Goal: Task Accomplishment & Management: Manage account settings

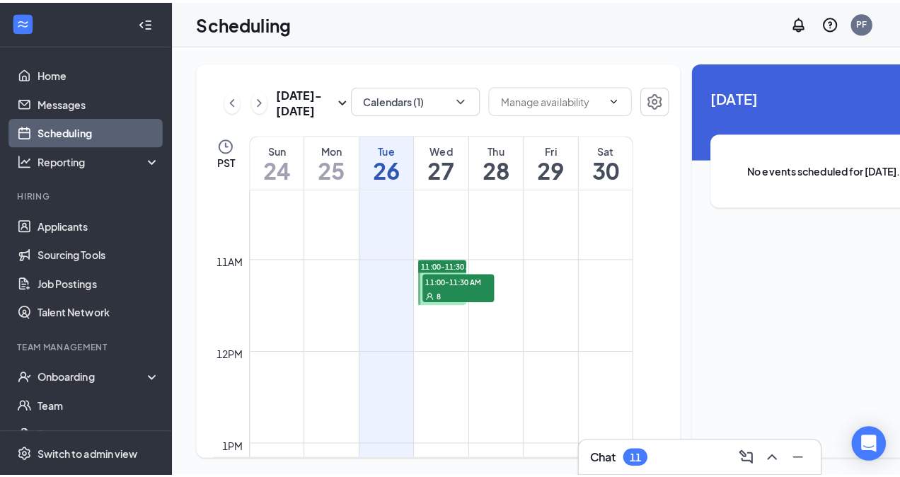
scroll to position [928, 0]
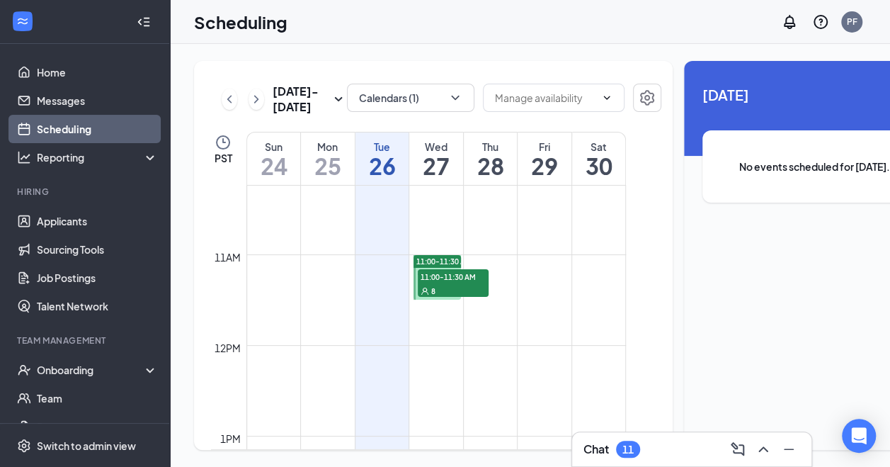
click at [437, 297] on div "8" at bounding box center [453, 290] width 71 height 14
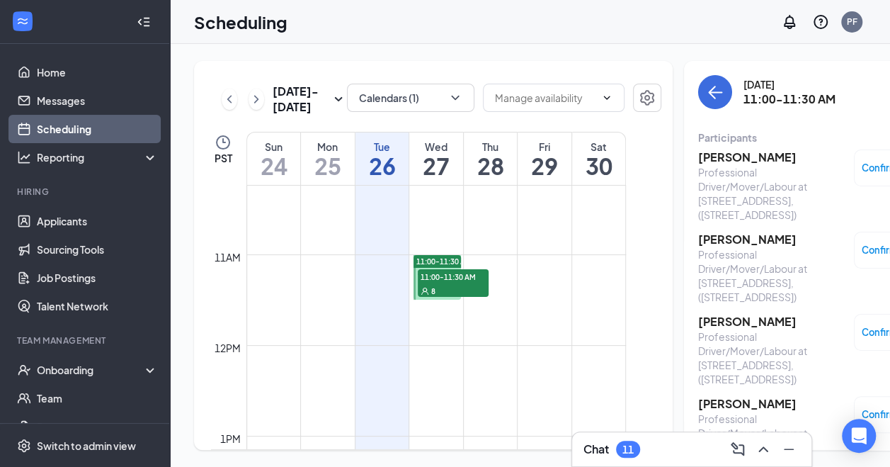
click at [706, 157] on h3 "[PERSON_NAME]" at bounding box center [772, 157] width 149 height 16
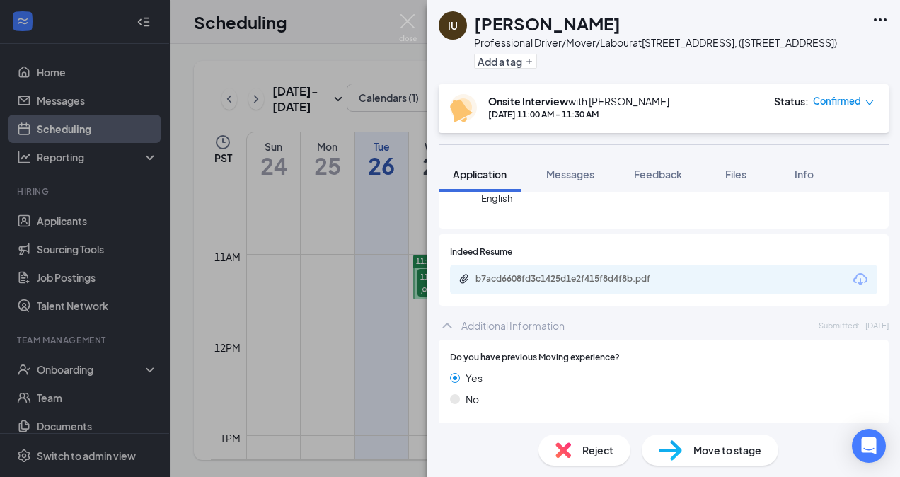
scroll to position [163, 0]
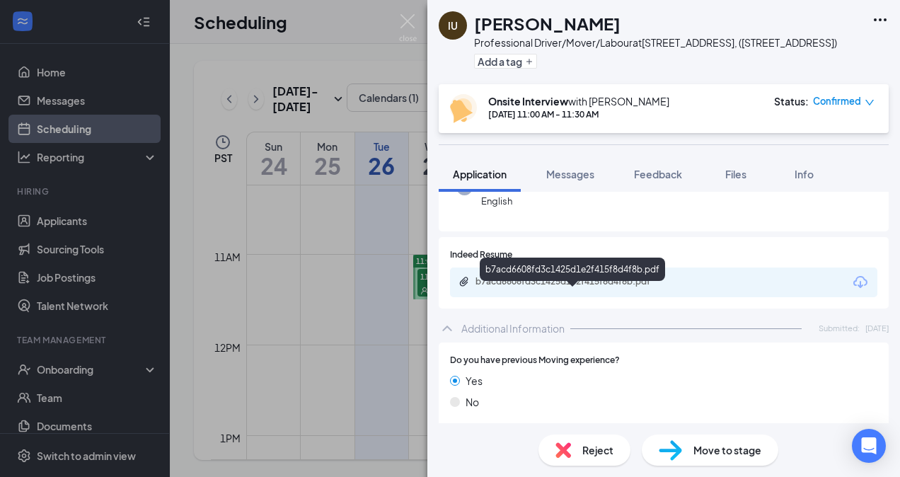
click at [522, 287] on div "b7acd6608fd3c1425d1e2f415f8d4f8b.pdf" at bounding box center [575, 281] width 198 height 11
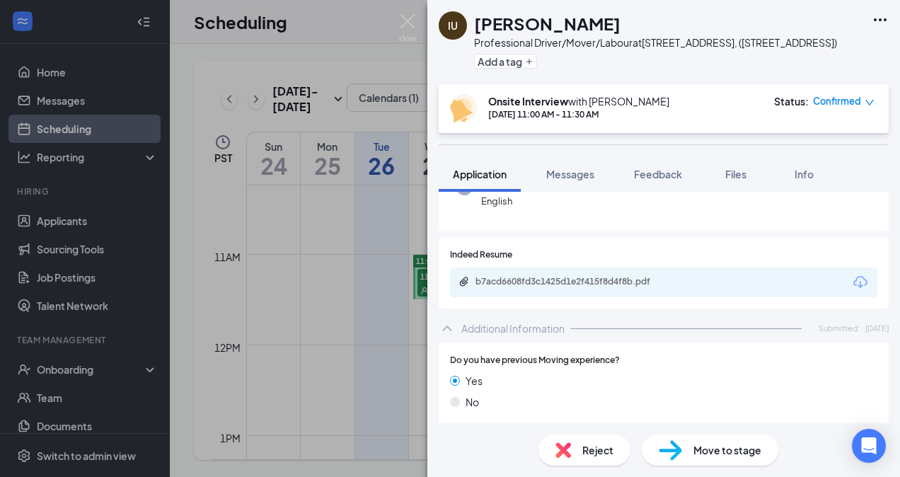
click at [886, 21] on icon "Ellipses" at bounding box center [880, 19] width 17 height 17
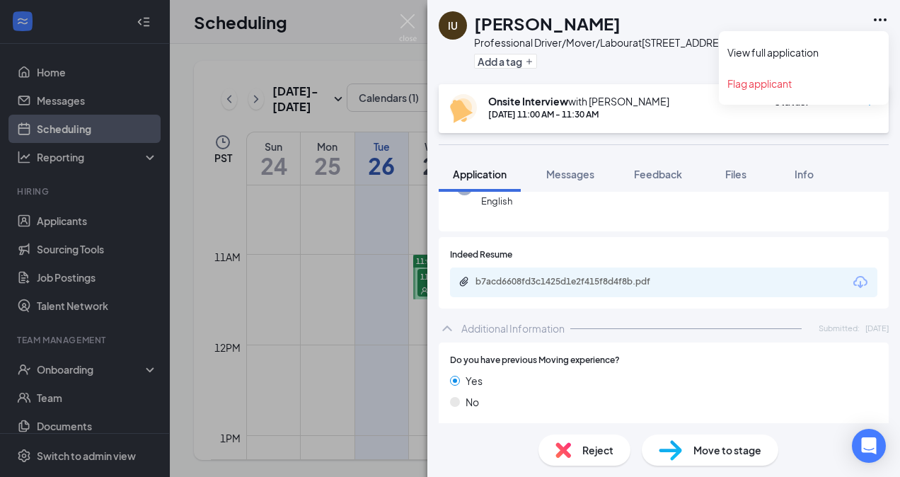
click at [690, 105] on div "Onsite Interview with [PERSON_NAME] [DATE] 11:00 AM - 11:30 AM Status : Confirm…" at bounding box center [664, 108] width 450 height 49
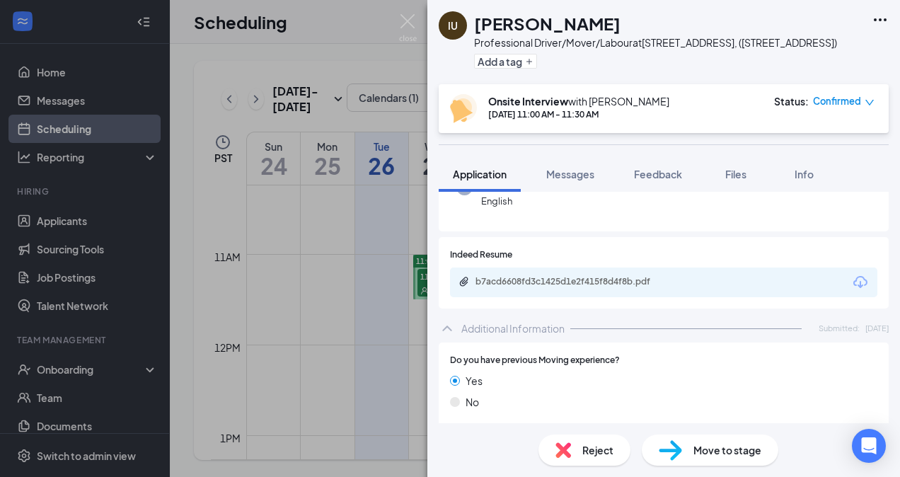
click at [881, 119] on div "Onsite Interview with [PERSON_NAME] [DATE] 11:00 AM - 11:30 AM Status : Confirm…" at bounding box center [664, 108] width 450 height 49
click at [869, 105] on icon "down" at bounding box center [870, 103] width 8 height 6
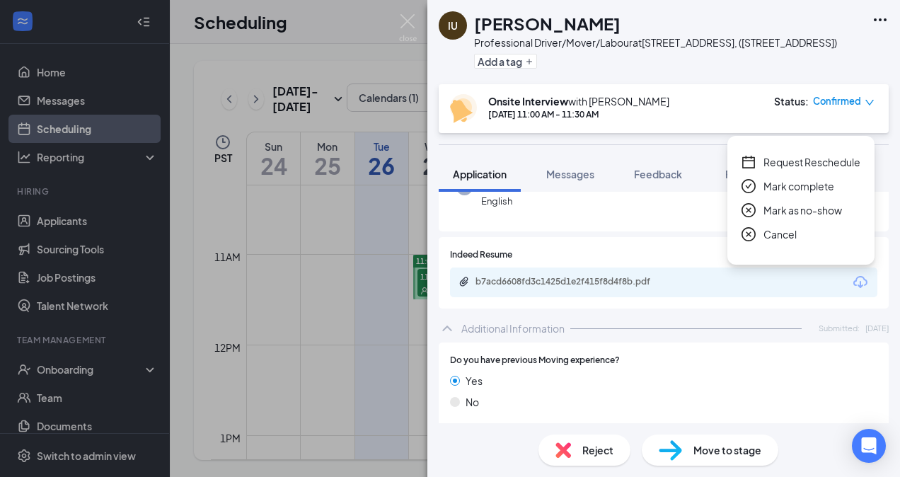
click at [779, 238] on span "Cancel" at bounding box center [780, 235] width 33 height 16
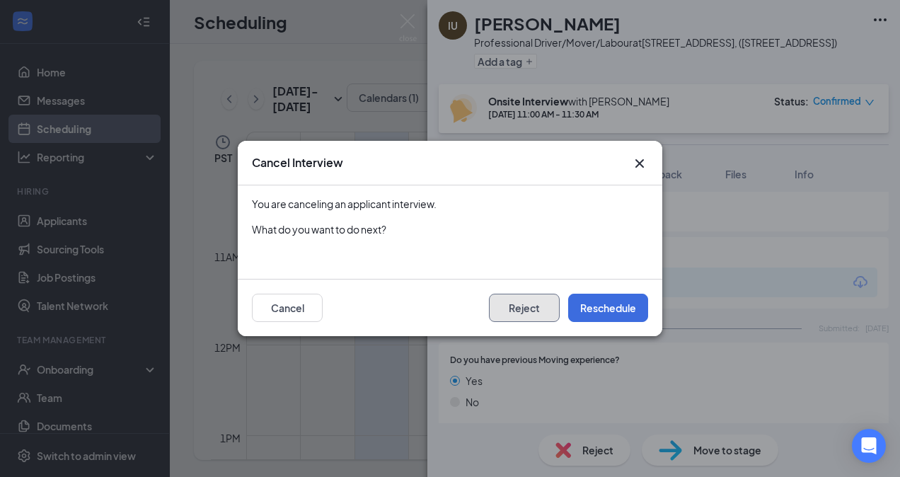
click at [517, 304] on button "Reject" at bounding box center [524, 308] width 71 height 28
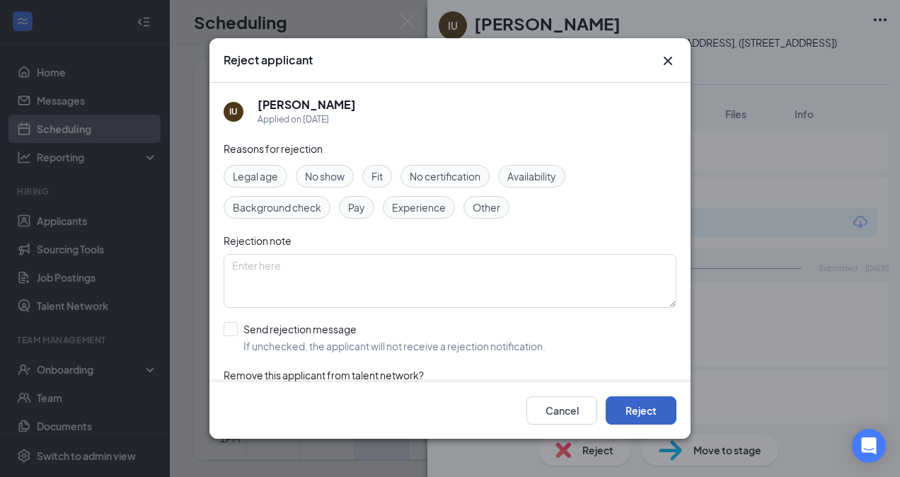
click at [636, 416] on button "Reject" at bounding box center [641, 410] width 71 height 28
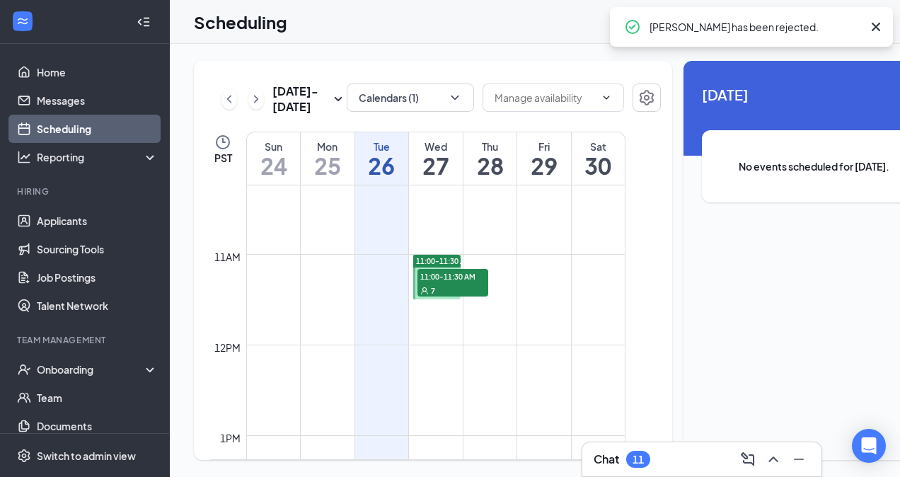
click at [444, 283] on span "11:00-11:30 AM" at bounding box center [453, 276] width 71 height 14
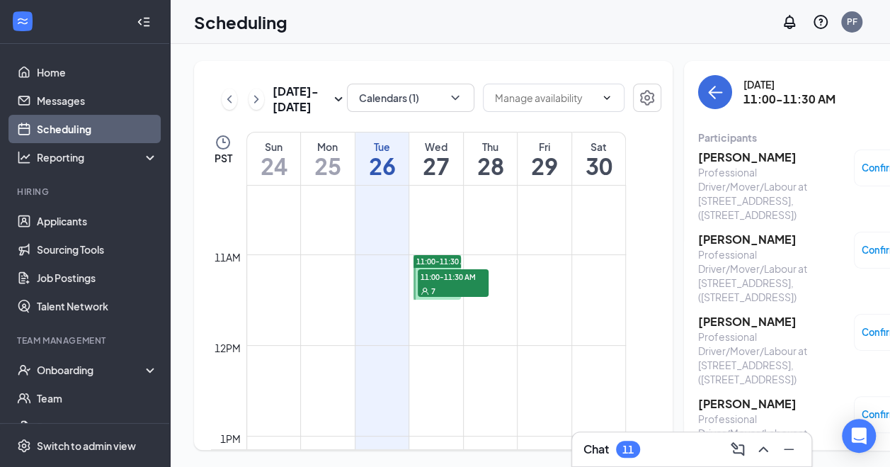
click at [700, 160] on h3 "[PERSON_NAME]" at bounding box center [772, 157] width 149 height 16
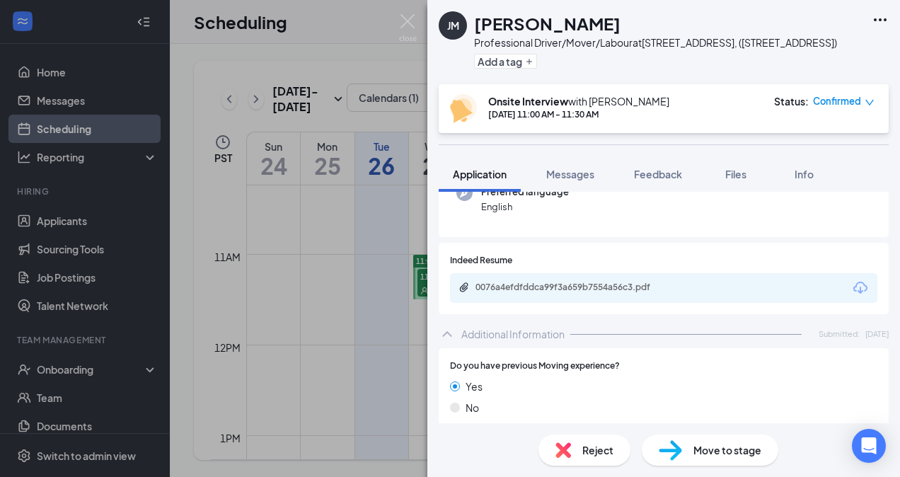
scroll to position [156, 0]
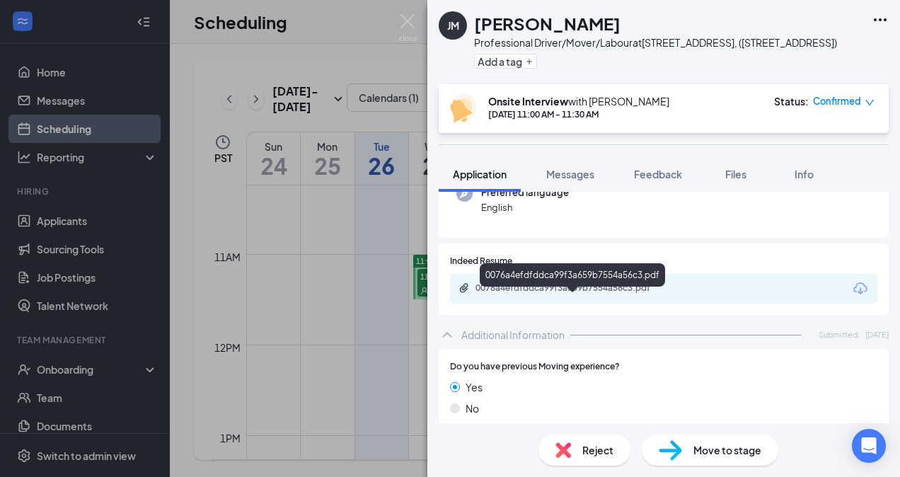
click at [493, 294] on div "0076a4efdfddca99f3a659b7554a56c3.pdf" at bounding box center [575, 287] width 198 height 11
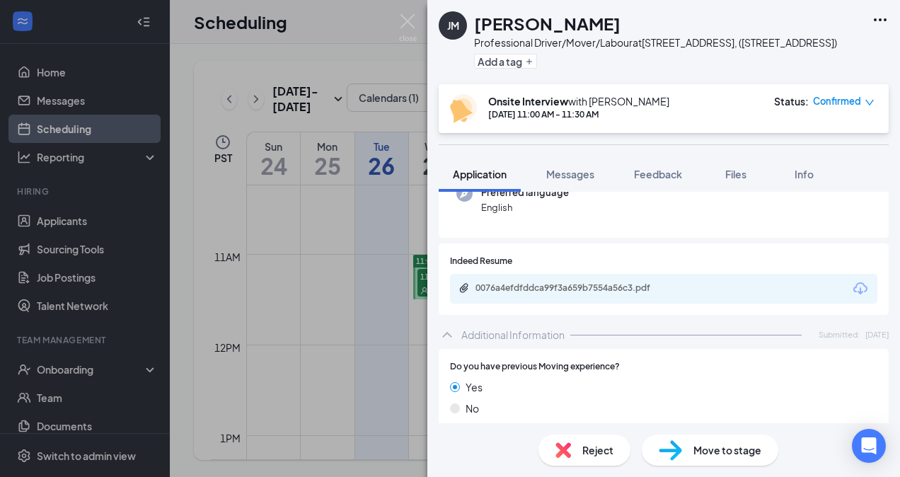
click at [871, 108] on icon "down" at bounding box center [870, 103] width 10 height 10
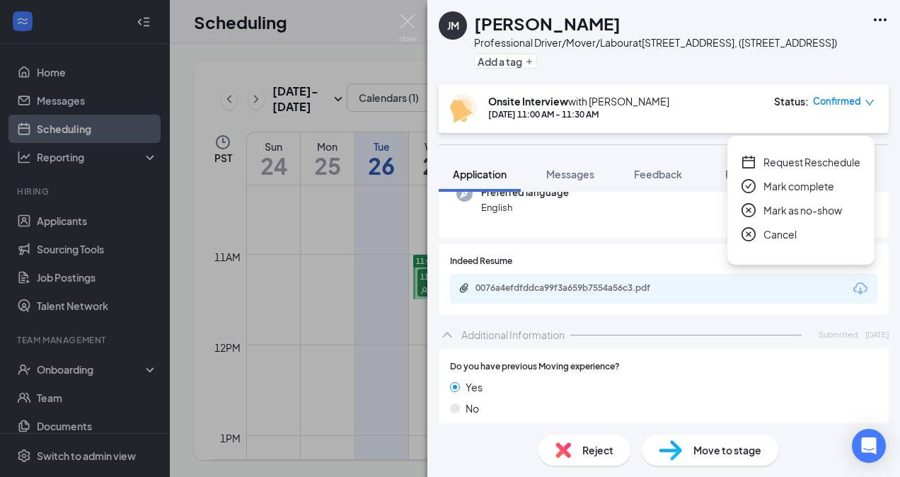
click at [765, 234] on span "Cancel" at bounding box center [780, 235] width 33 height 16
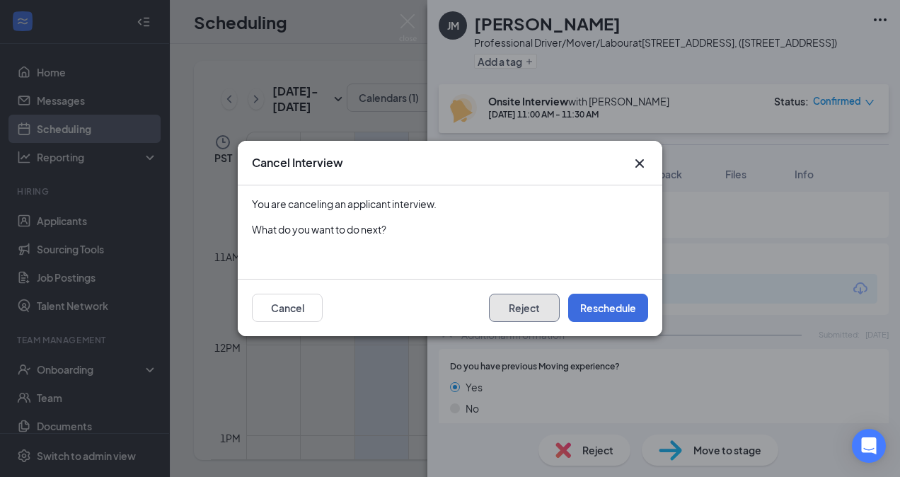
click at [528, 305] on button "Reject" at bounding box center [524, 308] width 71 height 28
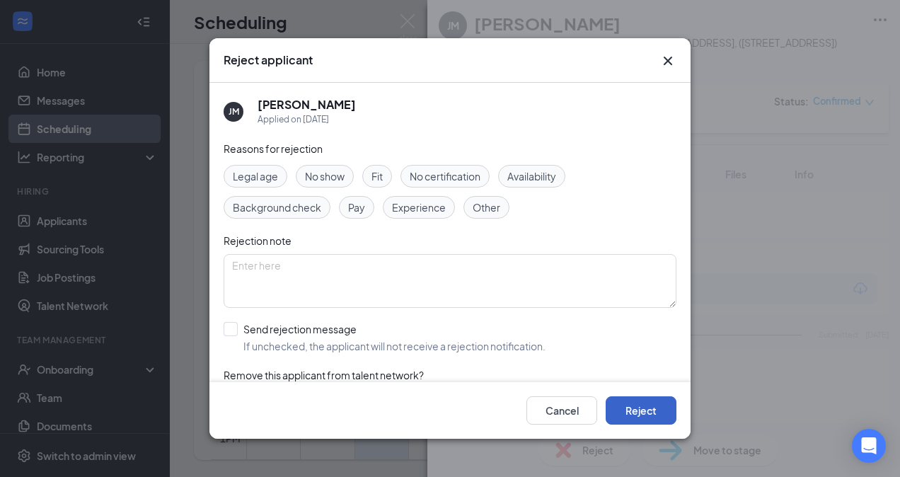
click at [646, 402] on button "Reject" at bounding box center [641, 410] width 71 height 28
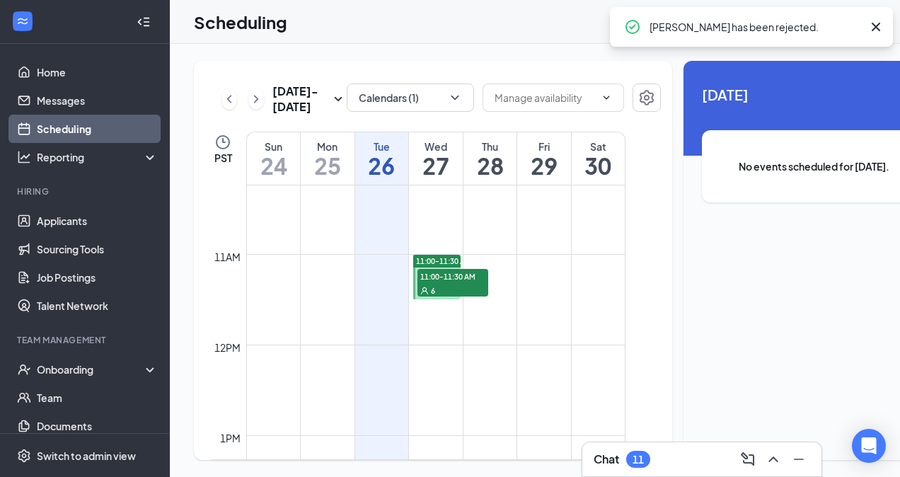
click at [450, 283] on span "11:00-11:30 AM" at bounding box center [453, 276] width 71 height 14
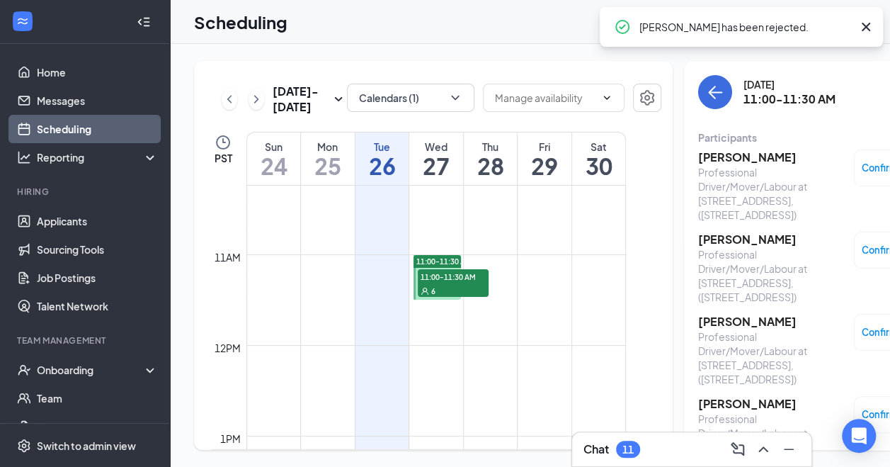
click at [698, 154] on h3 "[PERSON_NAME]" at bounding box center [772, 157] width 149 height 16
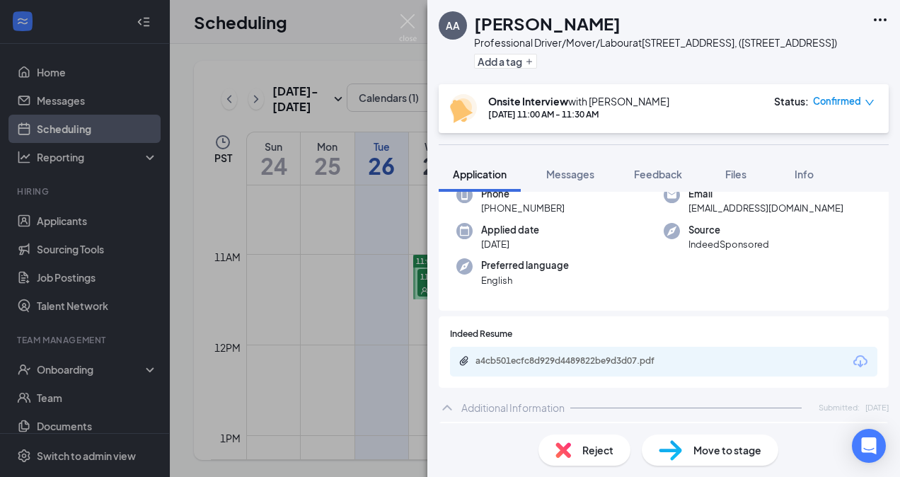
scroll to position [86, 0]
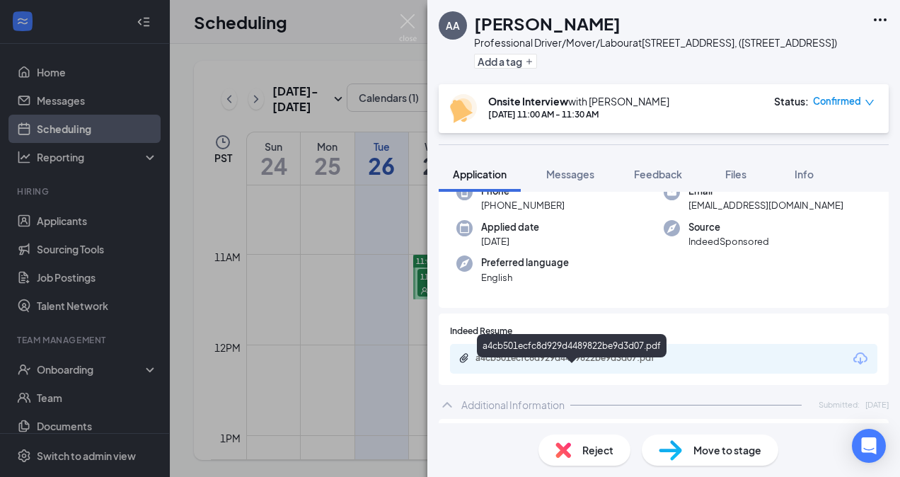
click at [525, 364] on div "a4cb501ecfc8d929d4489822be9d3d07.pdf" at bounding box center [575, 358] width 198 height 11
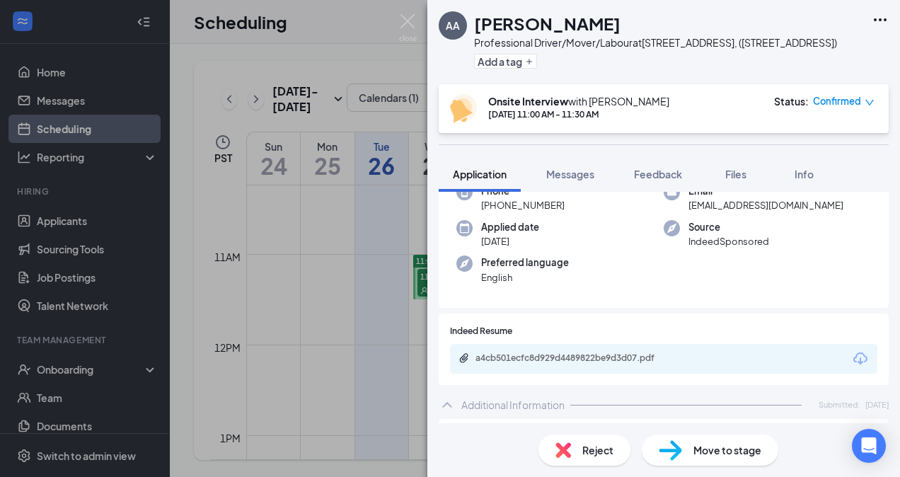
click at [872, 108] on icon "down" at bounding box center [870, 103] width 10 height 10
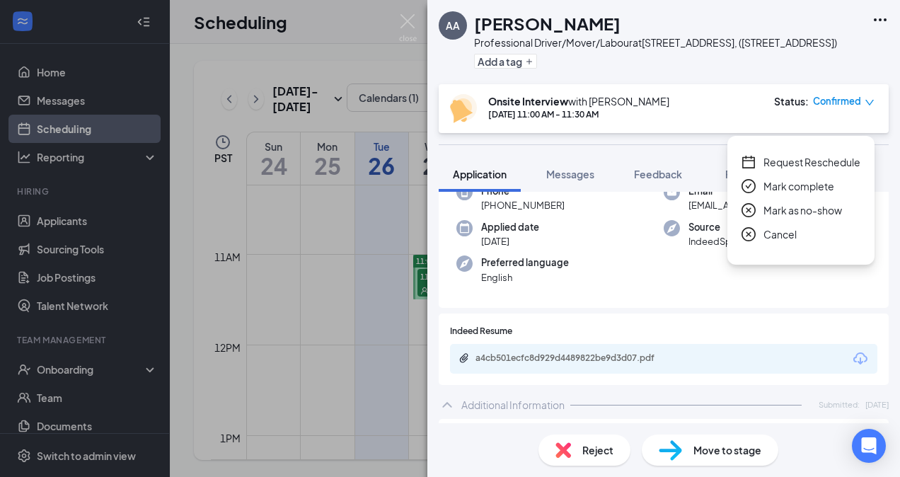
click at [764, 236] on span "Cancel" at bounding box center [780, 235] width 33 height 16
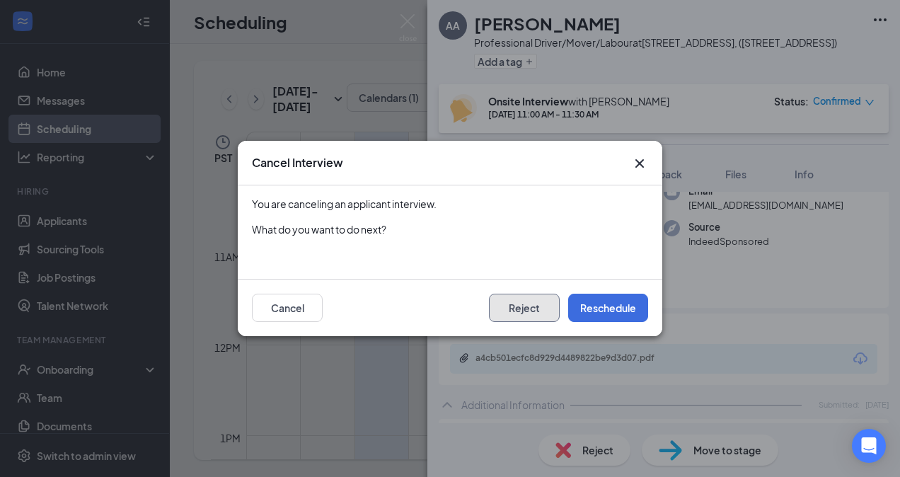
click at [523, 307] on button "Reject" at bounding box center [524, 308] width 71 height 28
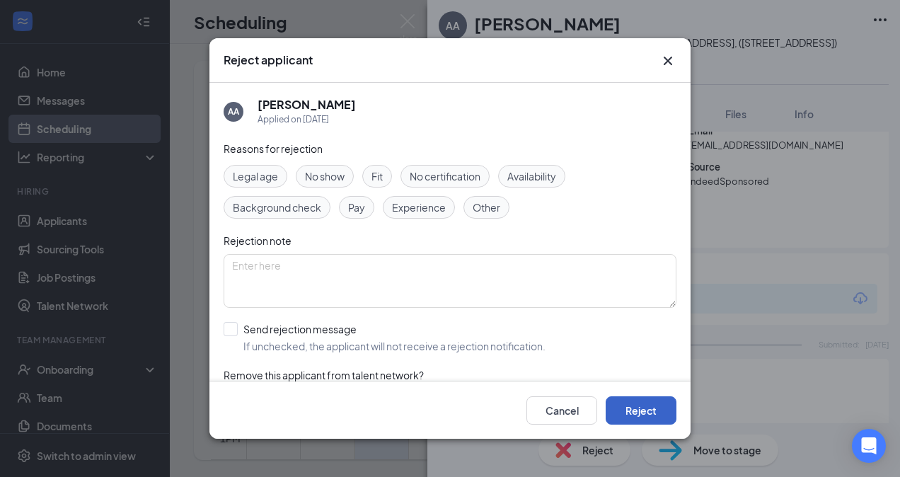
click at [620, 407] on button "Reject" at bounding box center [641, 410] width 71 height 28
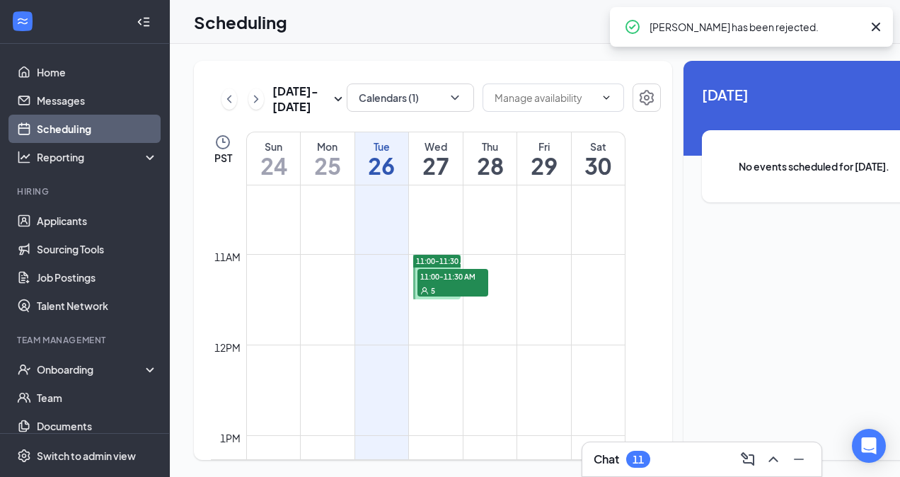
click at [437, 283] on span "11:00-11:30 AM" at bounding box center [453, 276] width 71 height 14
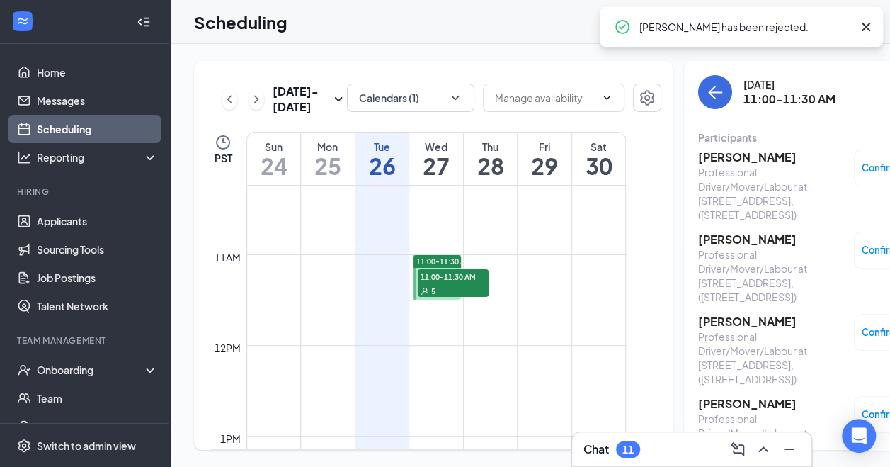
click at [699, 154] on h3 "[PERSON_NAME]" at bounding box center [772, 157] width 149 height 16
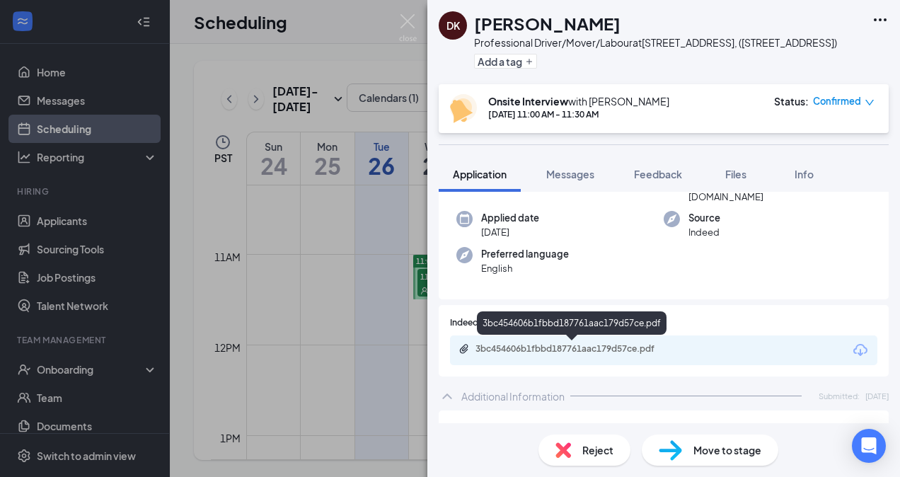
scroll to position [110, 0]
click at [547, 350] on div "3bc454606b1fbbd187761aac179d57ce.pdf" at bounding box center [575, 348] width 198 height 11
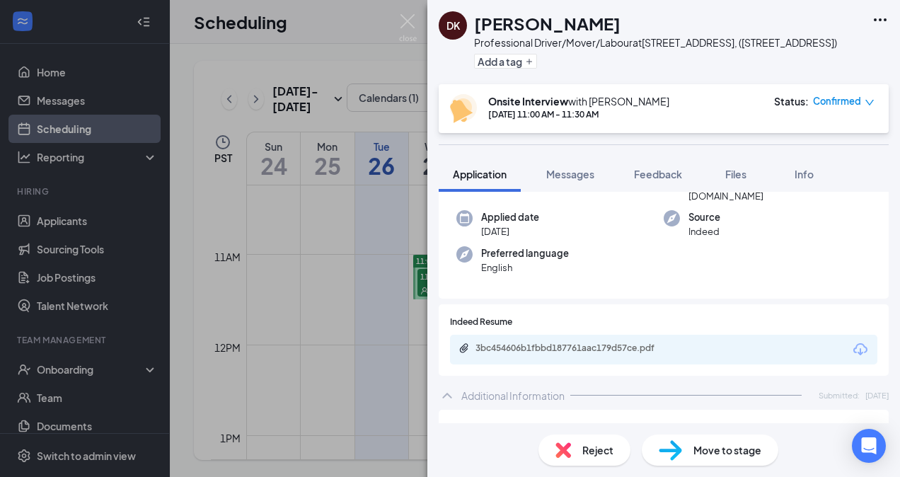
click at [869, 108] on icon "down" at bounding box center [870, 103] width 10 height 10
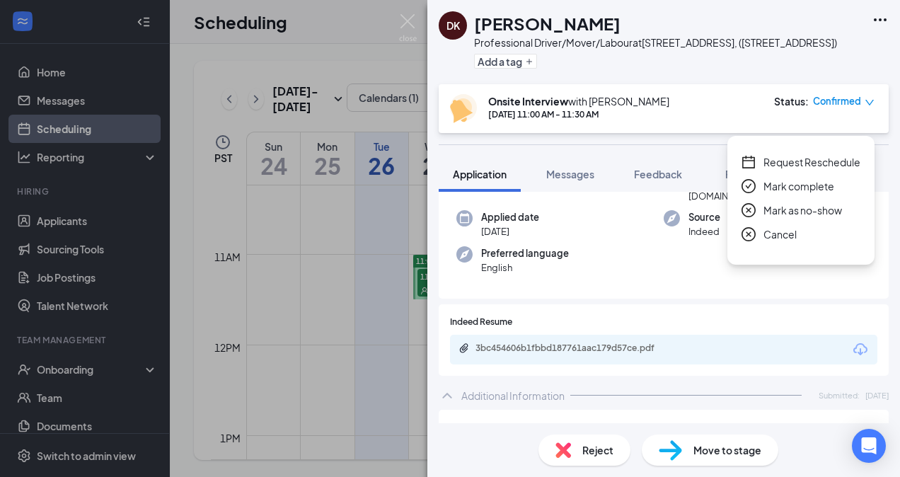
click at [775, 234] on span "Cancel" at bounding box center [780, 235] width 33 height 16
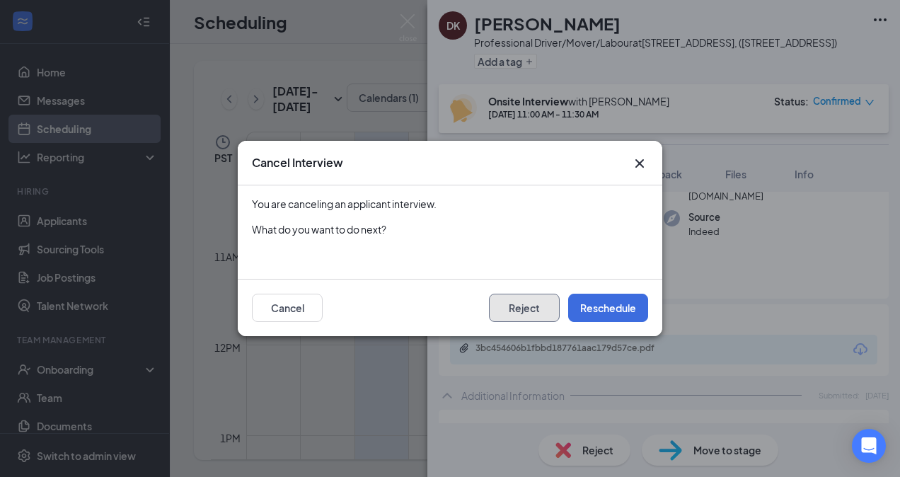
click at [532, 307] on button "Reject" at bounding box center [524, 308] width 71 height 28
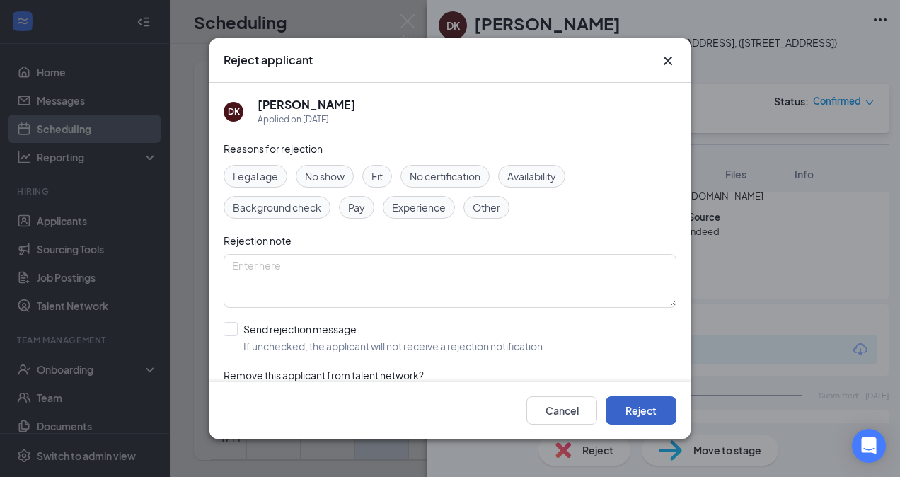
click at [621, 411] on button "Reject" at bounding box center [641, 410] width 71 height 28
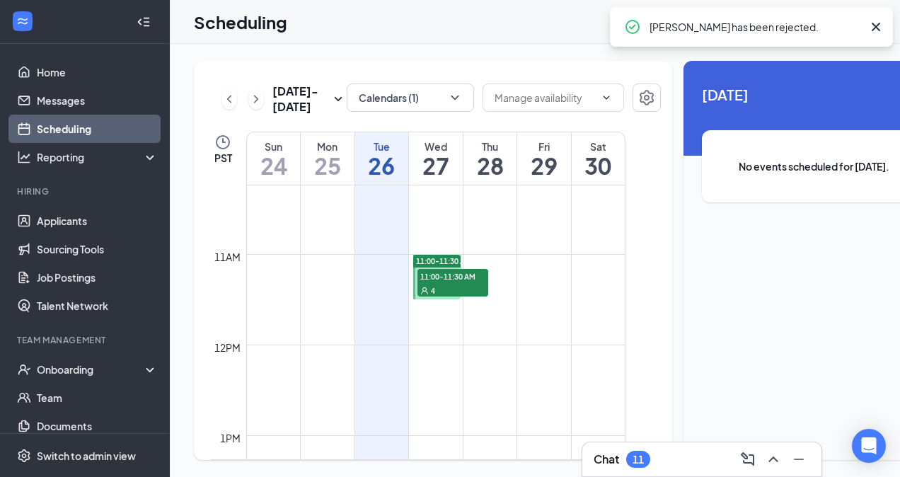
click at [446, 297] on div "4" at bounding box center [453, 290] width 71 height 14
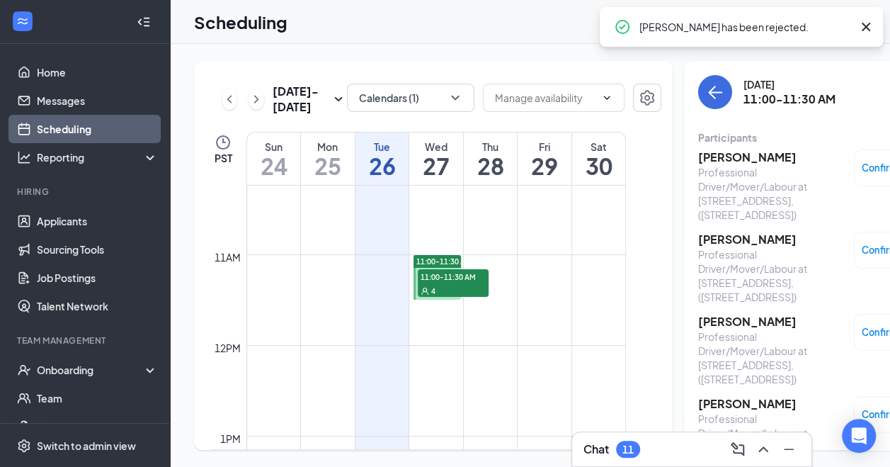
click at [698, 159] on h3 "[PERSON_NAME]" at bounding box center [772, 157] width 149 height 16
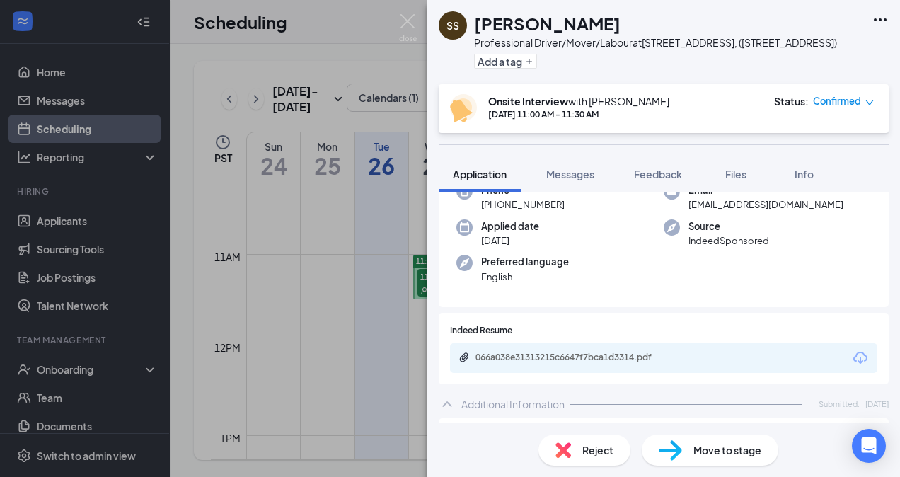
scroll to position [91, 0]
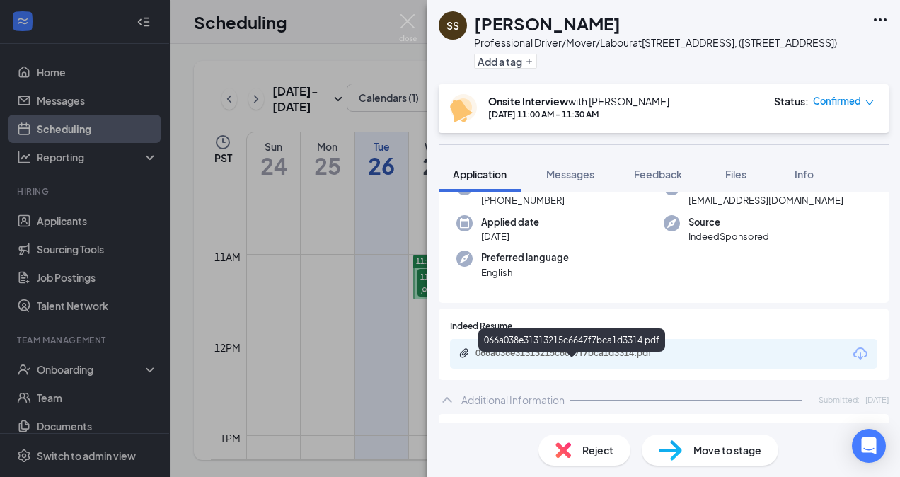
click at [552, 359] on div "066a038e31313215c6647f7bca1d3314.pdf" at bounding box center [575, 353] width 198 height 11
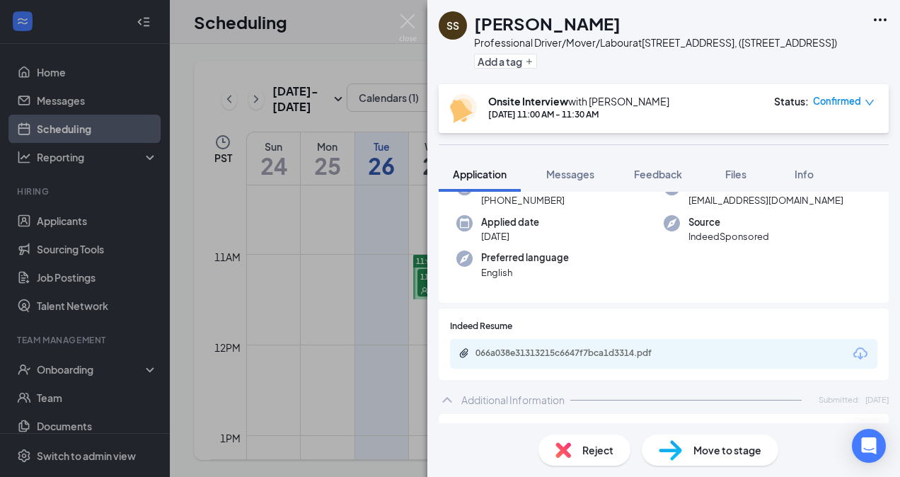
click at [864, 108] on div "Confirmed" at bounding box center [844, 101] width 62 height 14
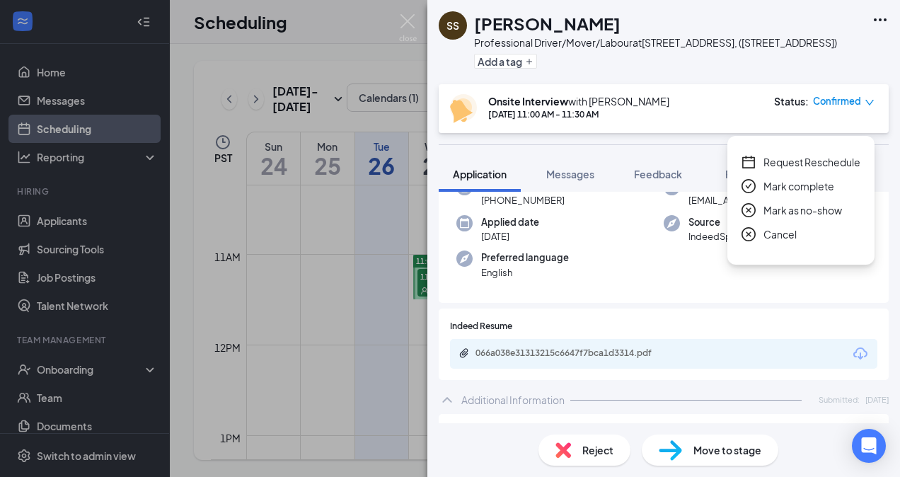
click at [764, 232] on span "Cancel" at bounding box center [780, 235] width 33 height 16
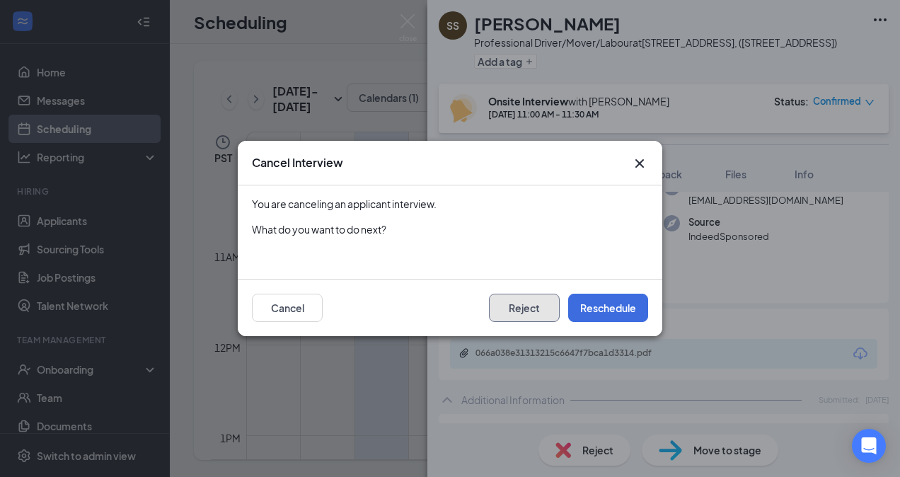
click at [503, 306] on button "Reject" at bounding box center [524, 308] width 71 height 28
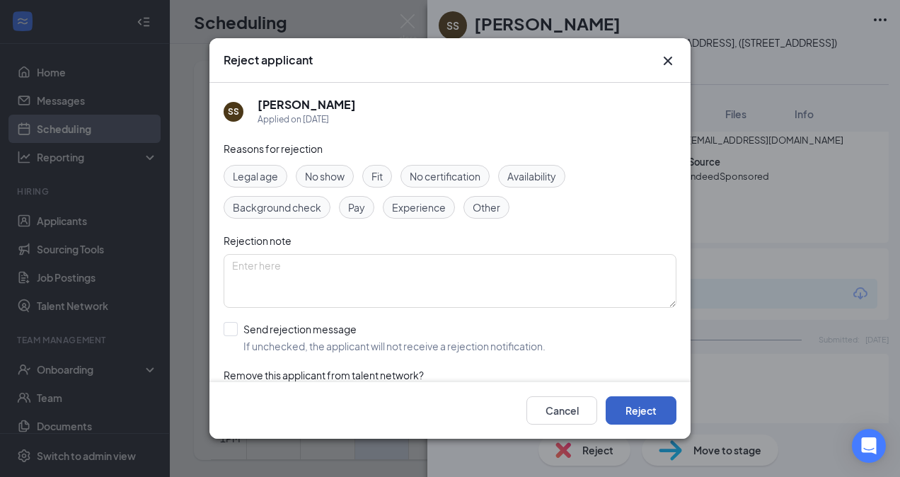
click at [633, 412] on button "Reject" at bounding box center [641, 410] width 71 height 28
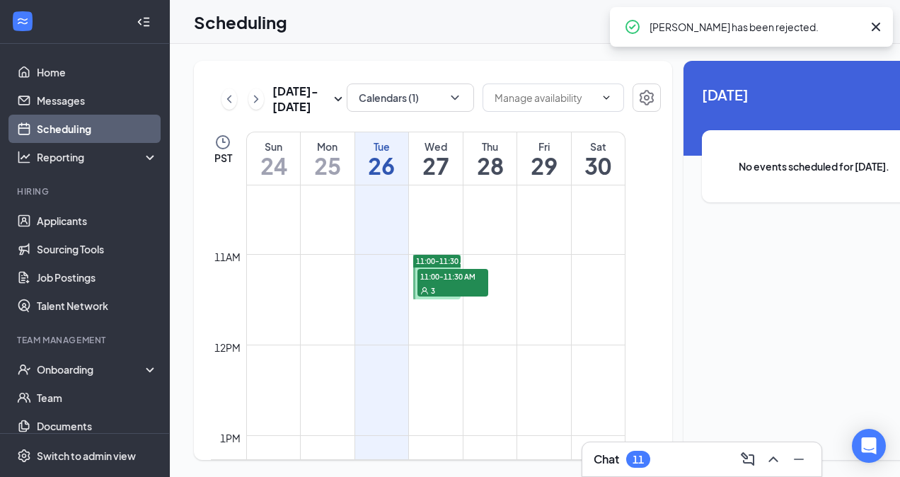
click at [449, 297] on div "3" at bounding box center [453, 290] width 71 height 14
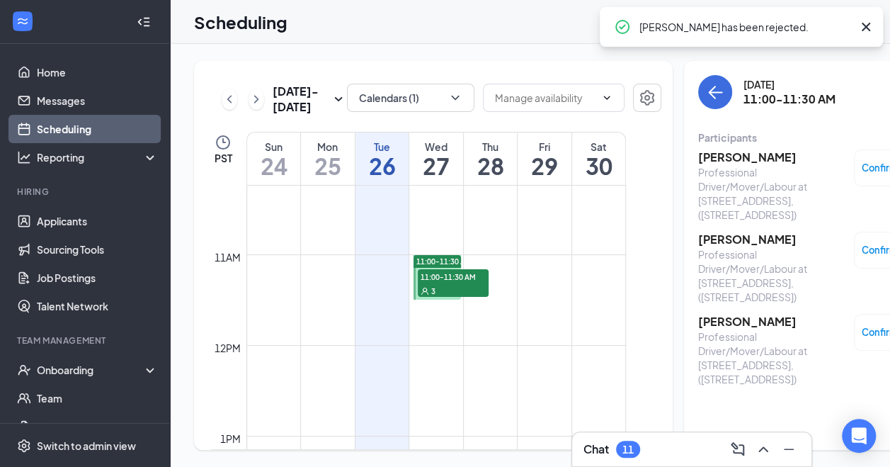
click at [702, 159] on h3 "[PERSON_NAME]" at bounding box center [772, 157] width 149 height 16
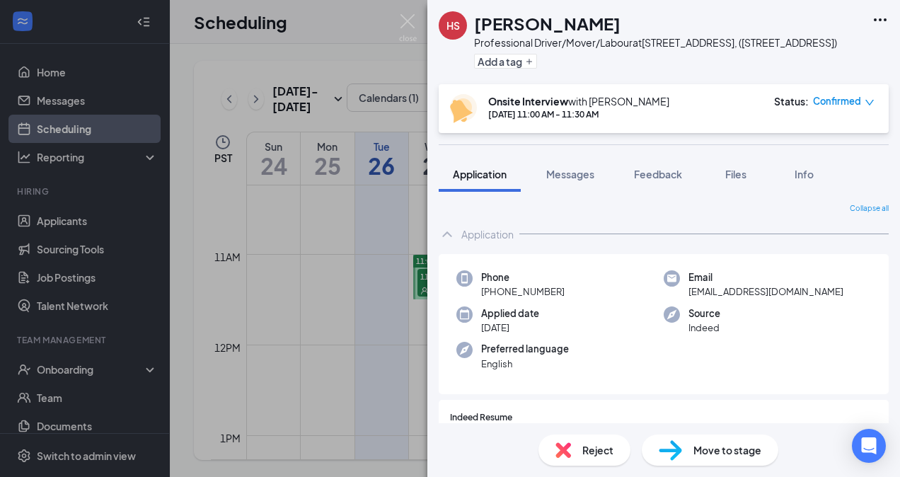
scroll to position [70, 0]
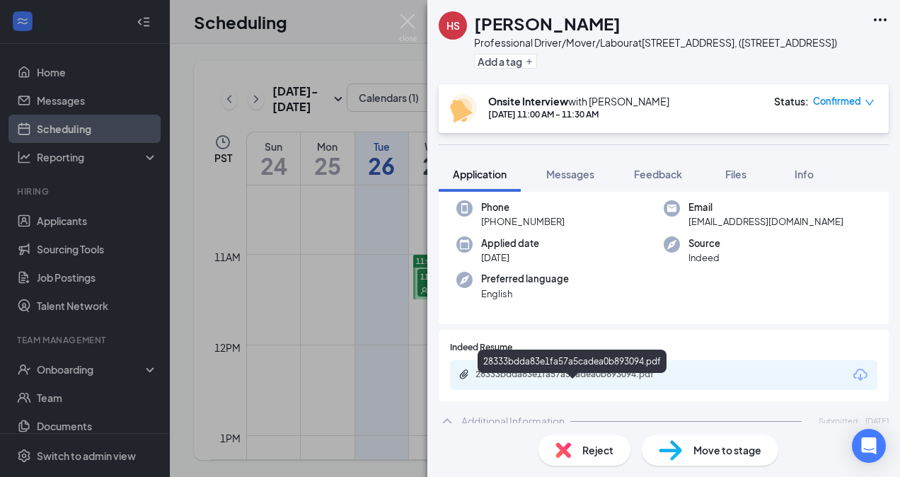
click at [542, 380] on div "28333bdda83e1fa57a5cadea0b893094.pdf" at bounding box center [575, 374] width 198 height 11
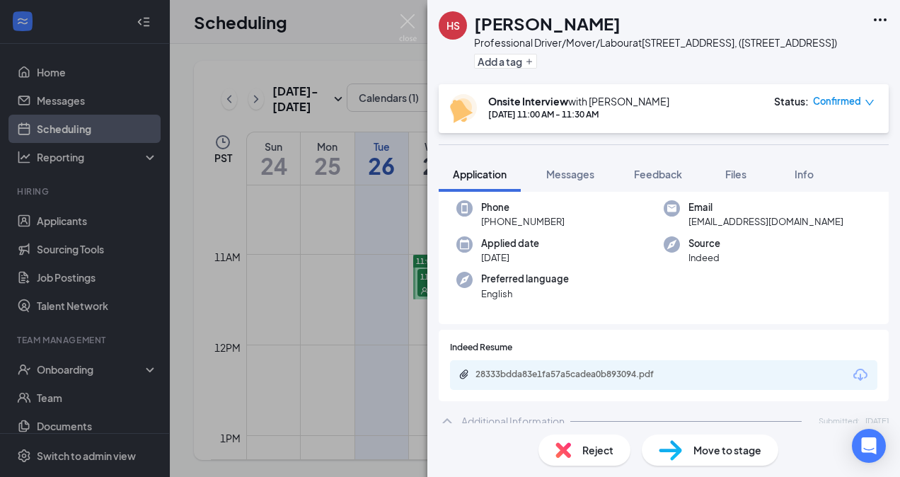
click at [871, 108] on icon "down" at bounding box center [870, 103] width 10 height 10
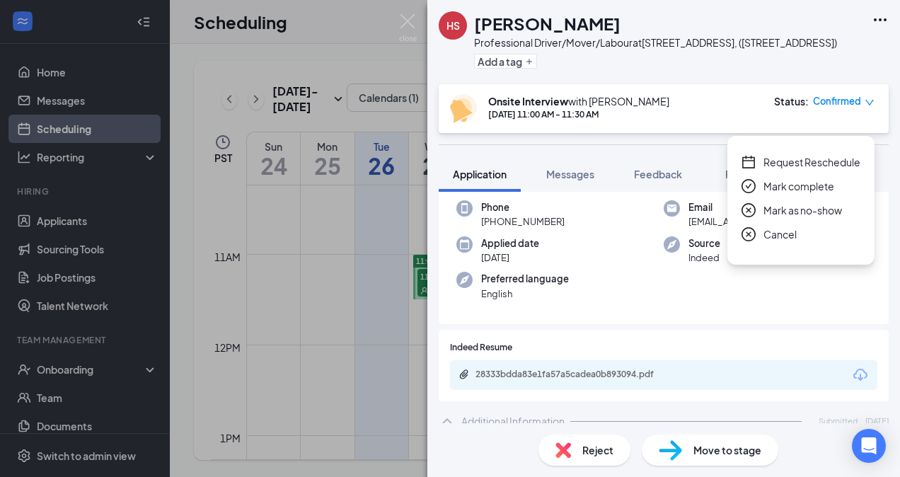
click at [777, 234] on span "Cancel" at bounding box center [780, 235] width 33 height 16
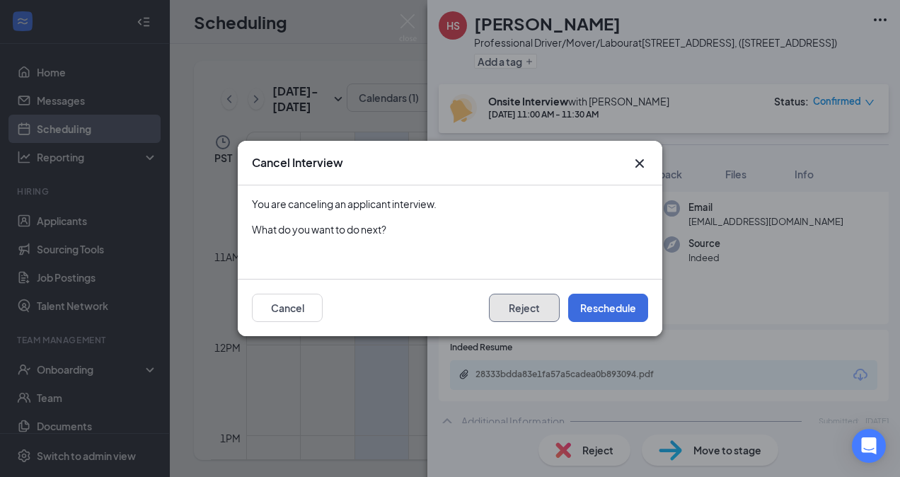
click at [530, 307] on button "Reject" at bounding box center [524, 308] width 71 height 28
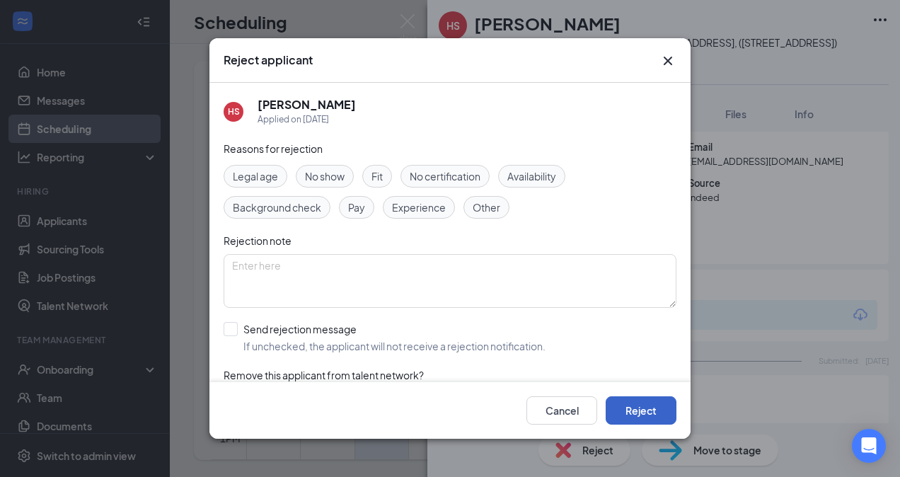
click at [640, 413] on button "Reject" at bounding box center [641, 410] width 71 height 28
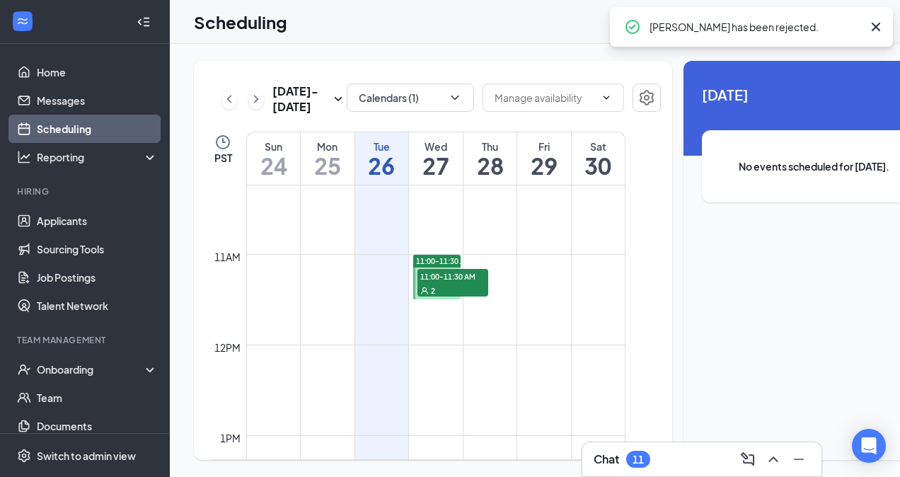
click at [445, 297] on div "2" at bounding box center [453, 290] width 71 height 14
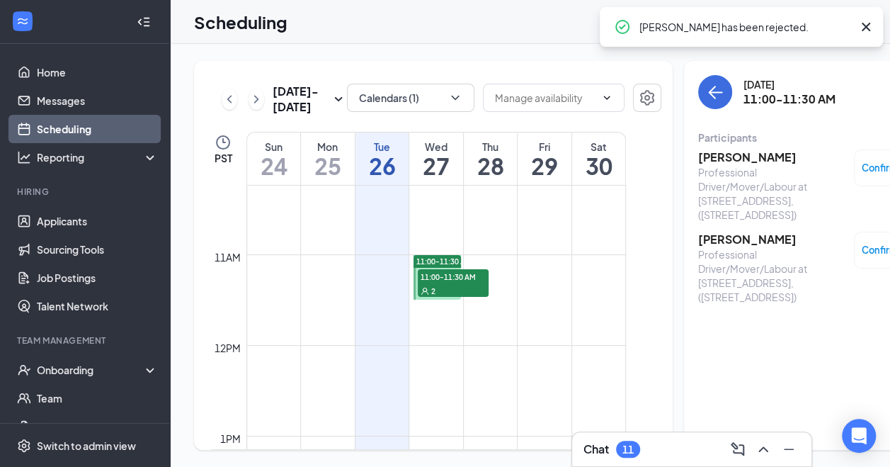
click at [708, 163] on h3 "[PERSON_NAME]" at bounding box center [772, 157] width 149 height 16
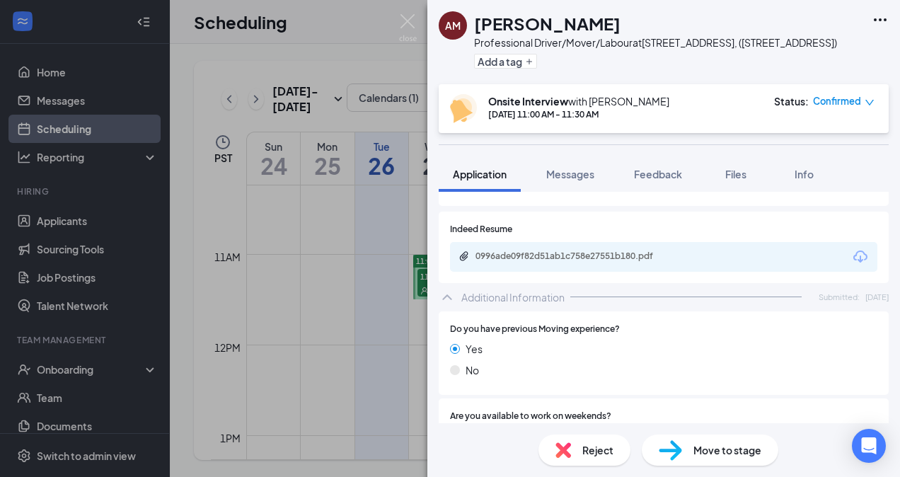
scroll to position [193, 0]
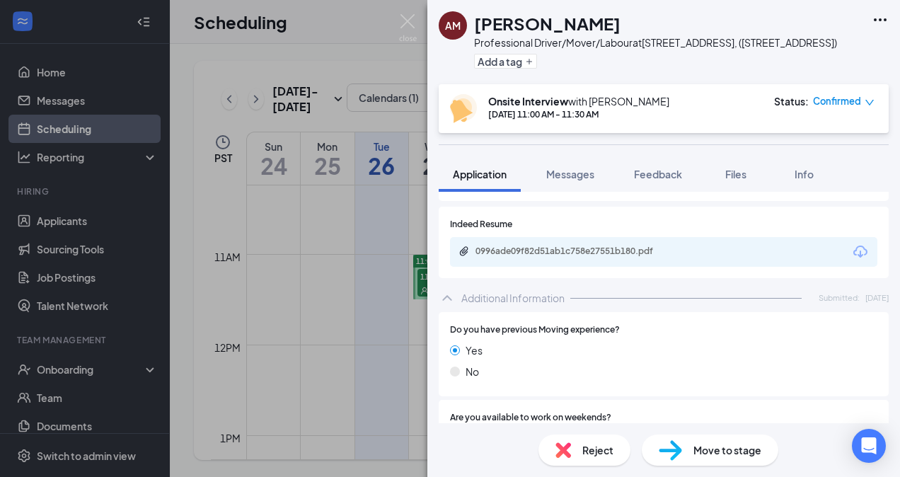
click at [505, 258] on div "0996ade09f82d51ab1c758e27551b180.pdf" at bounding box center [664, 252] width 428 height 30
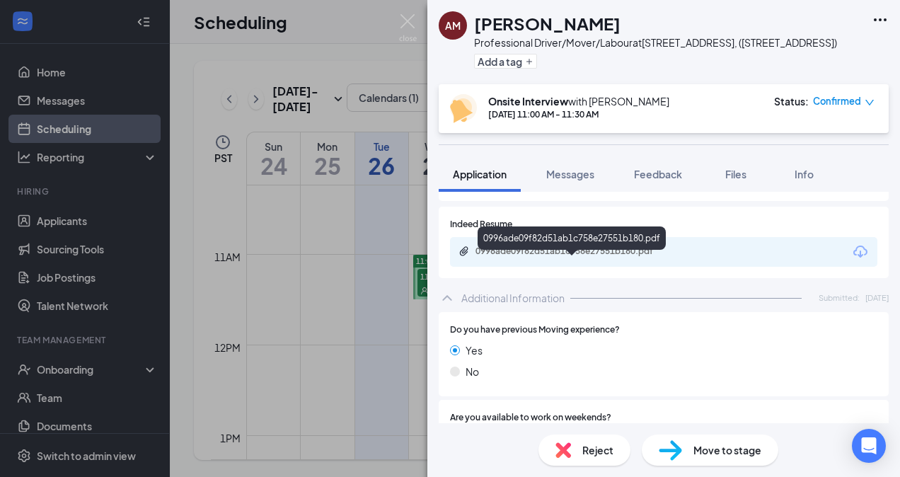
click at [530, 257] on div "0996ade09f82d51ab1c758e27551b180.pdf" at bounding box center [575, 251] width 198 height 11
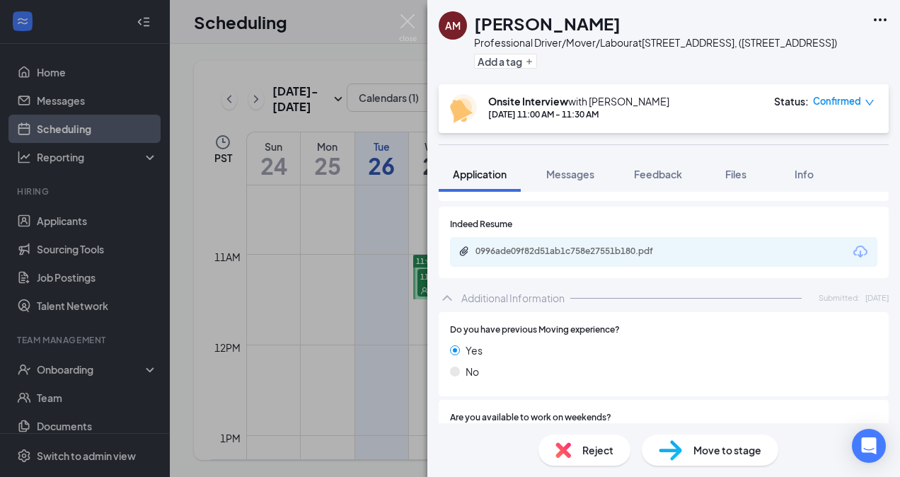
click at [872, 123] on div "Status : Confirmed" at bounding box center [824, 108] width 101 height 29
click at [868, 108] on icon "down" at bounding box center [870, 103] width 10 height 10
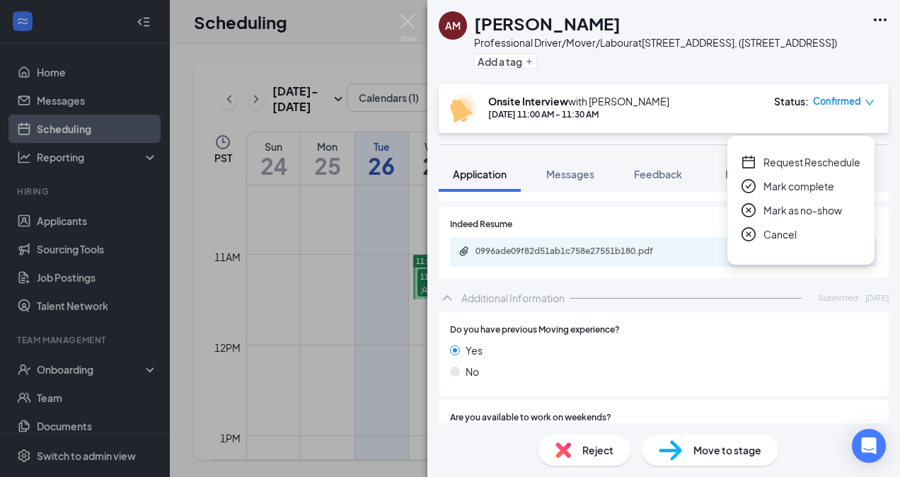
click at [774, 229] on span "Cancel" at bounding box center [780, 235] width 33 height 16
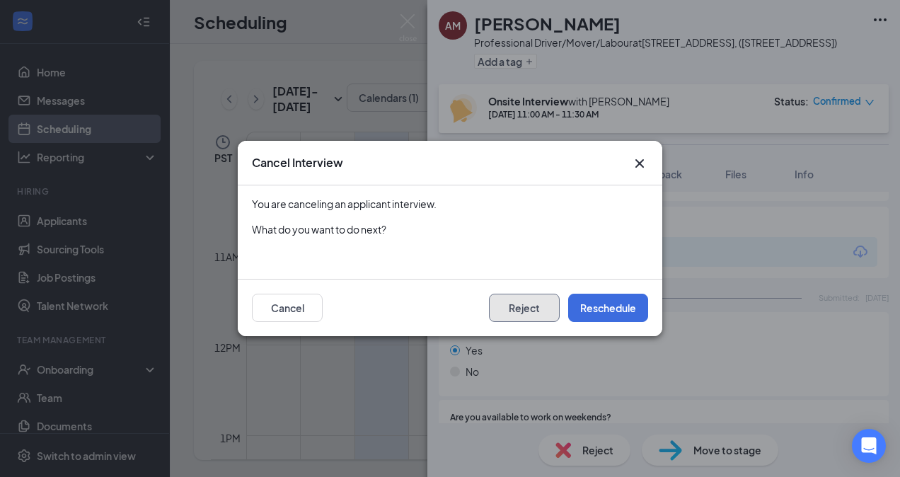
click at [532, 309] on button "Reject" at bounding box center [524, 308] width 71 height 28
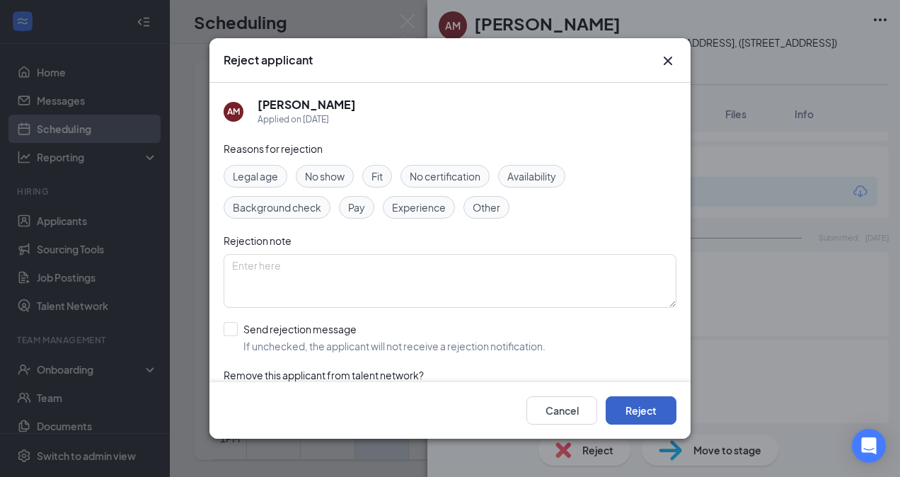
click at [629, 409] on button "Reject" at bounding box center [641, 410] width 71 height 28
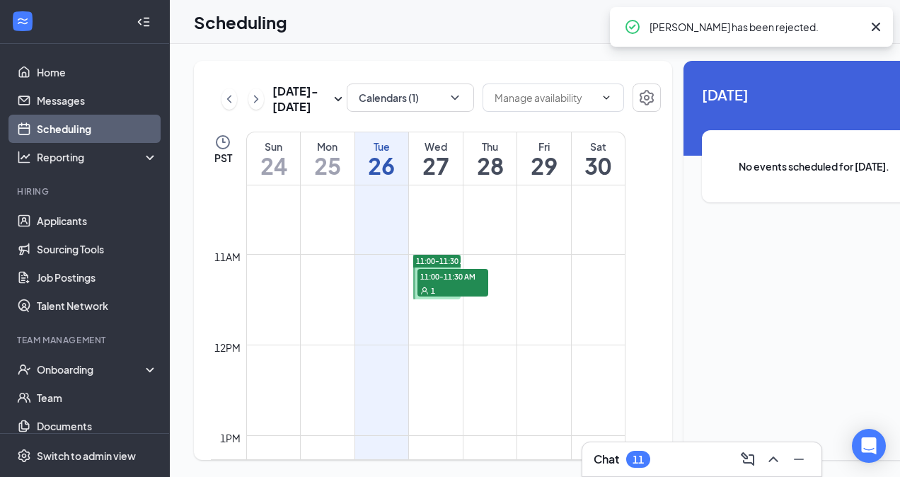
click at [459, 283] on span "11:00-11:30 AM" at bounding box center [453, 276] width 71 height 14
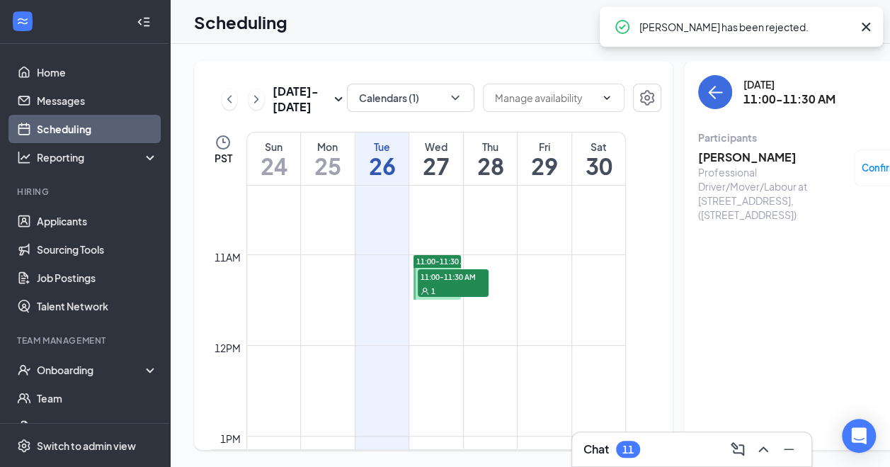
click at [698, 153] on h3 "[PERSON_NAME]" at bounding box center [772, 157] width 149 height 16
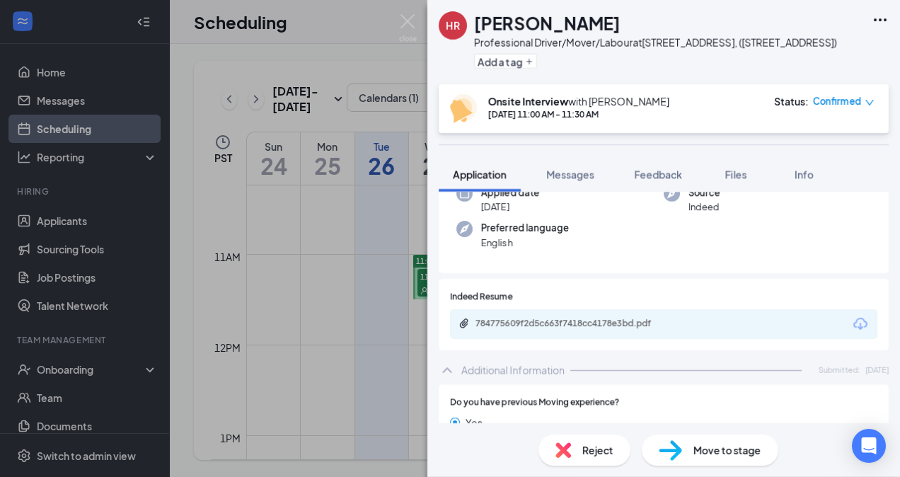
scroll to position [122, 0]
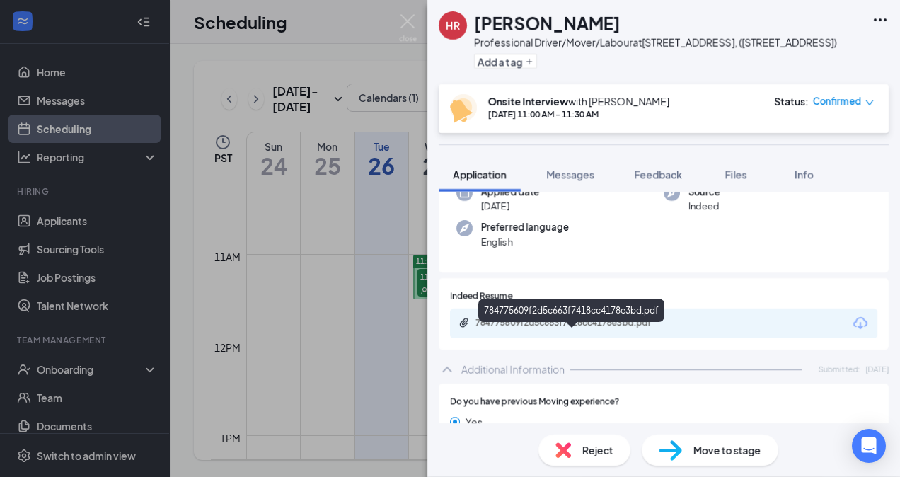
click at [534, 328] on div "784775609f2d5c663f7418cc4178e3bd.pdf" at bounding box center [575, 322] width 198 height 11
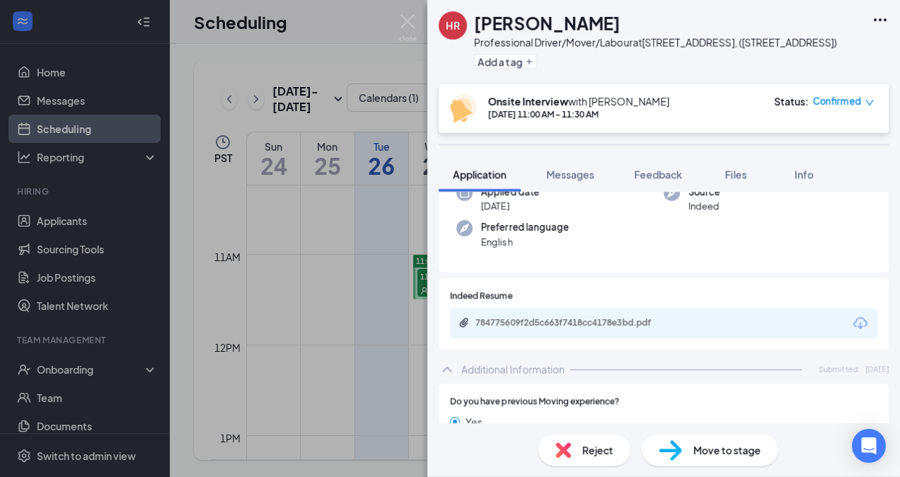
click at [873, 108] on icon "down" at bounding box center [870, 103] width 10 height 10
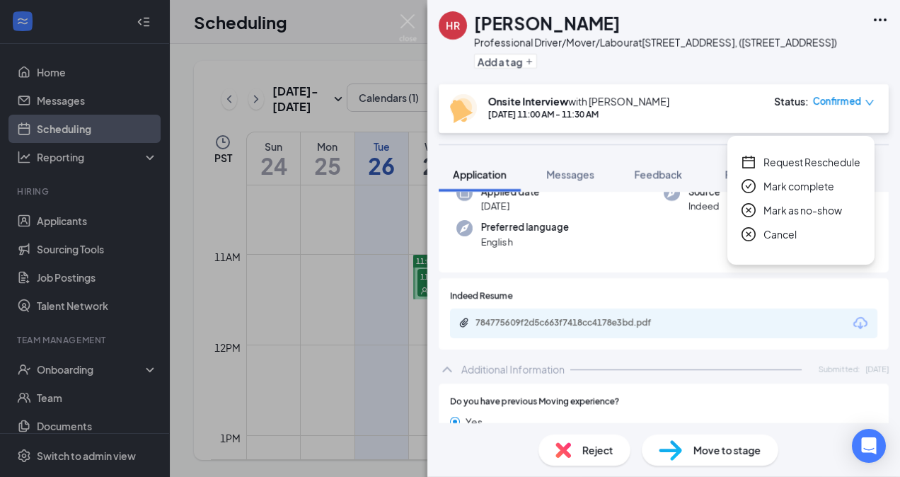
click at [772, 238] on span "Cancel" at bounding box center [780, 235] width 33 height 16
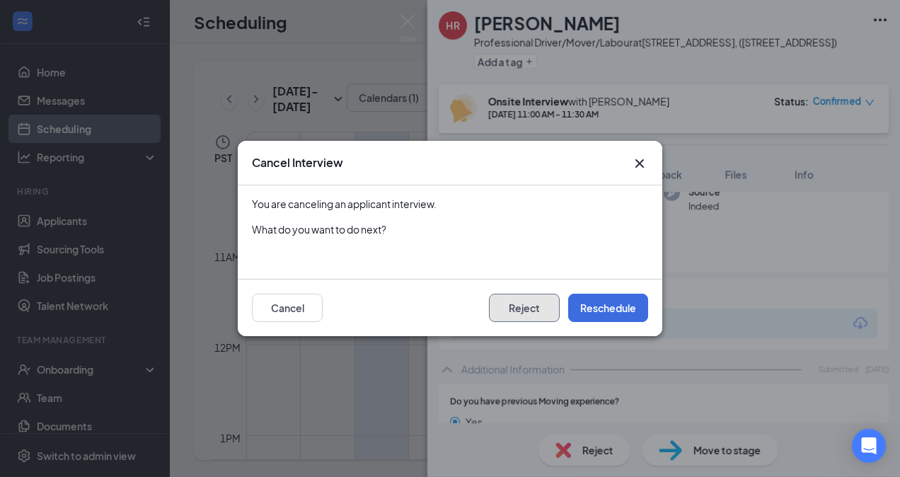
click at [517, 307] on button "Reject" at bounding box center [524, 308] width 71 height 28
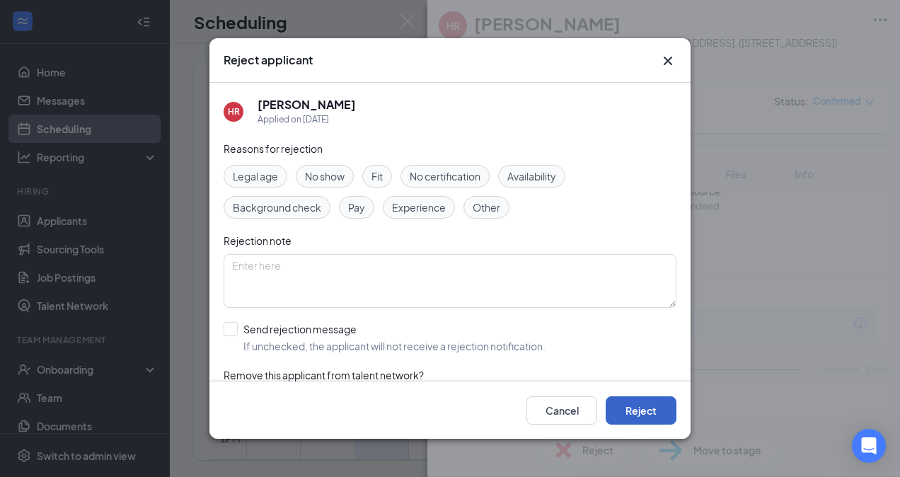
click at [641, 412] on button "Reject" at bounding box center [641, 410] width 71 height 28
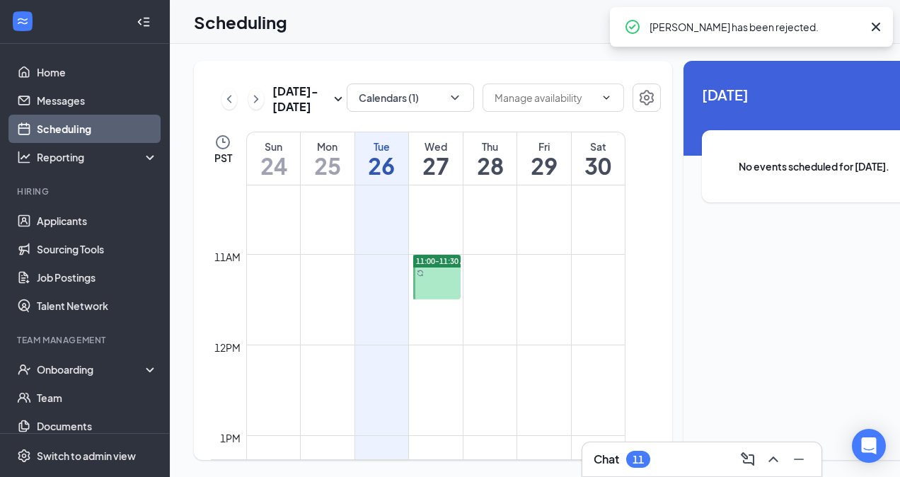
click at [425, 299] on div at bounding box center [436, 277] width 47 height 45
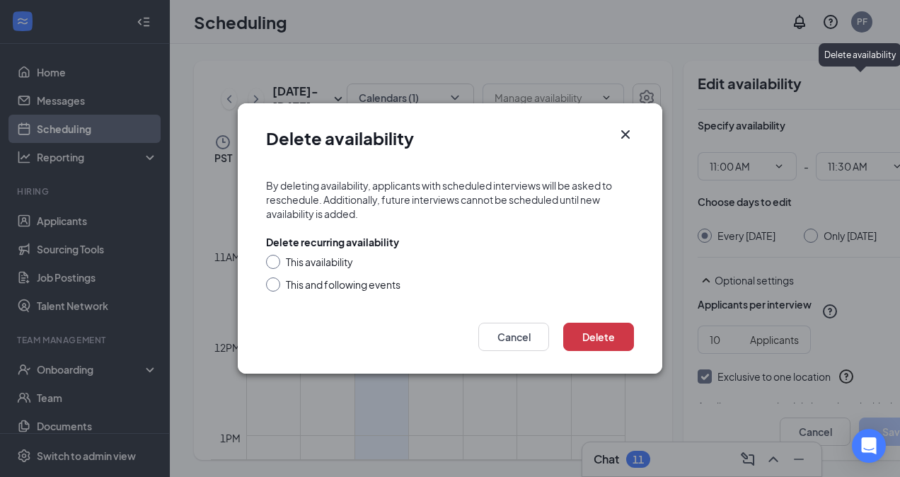
click at [273, 259] on input "This availability" at bounding box center [271, 260] width 10 height 10
radio input "true"
click at [593, 337] on button "Delete" at bounding box center [598, 337] width 71 height 28
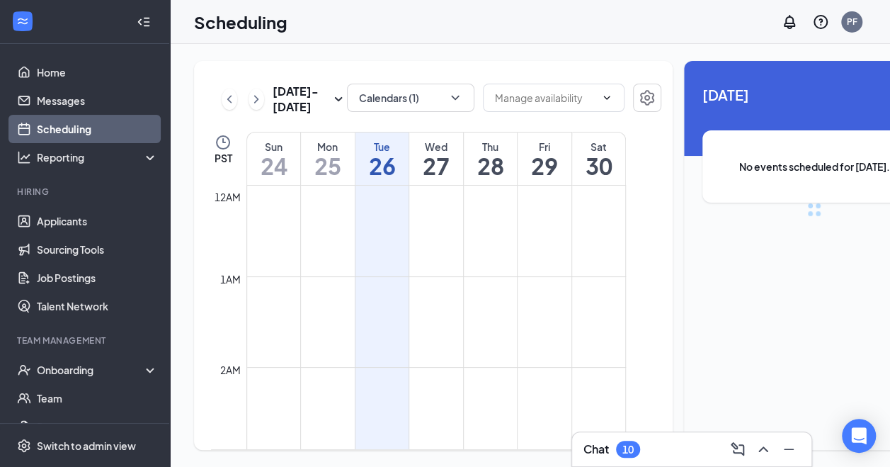
scroll to position [696, 0]
click at [681, 456] on div "Chat 10" at bounding box center [691, 448] width 217 height 23
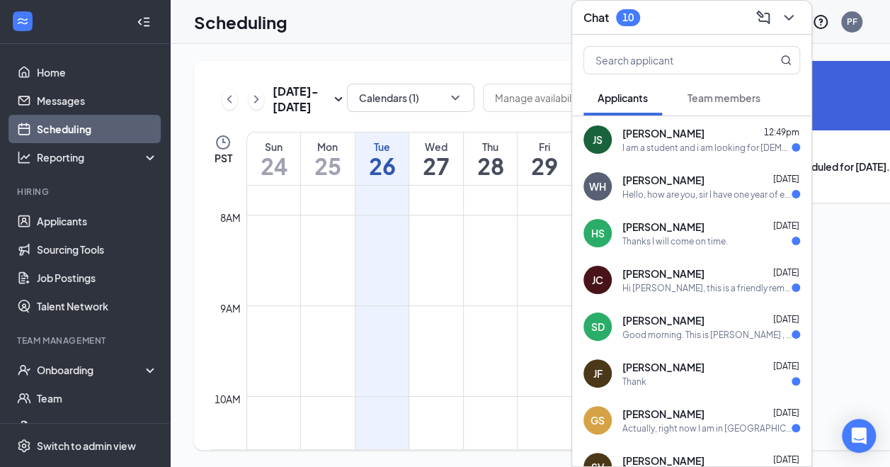
click at [677, 142] on div "I am a student and i am looking for part time job on weekends" at bounding box center [706, 148] width 169 height 12
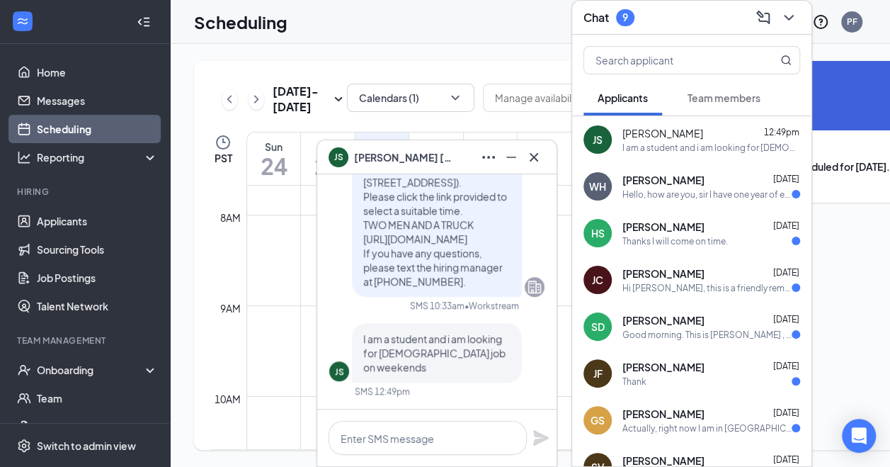
click at [667, 181] on div "Wahedullah Hamidi Aug 25 Hello, how are you, sir I have one year of experience …" at bounding box center [711, 187] width 178 height 28
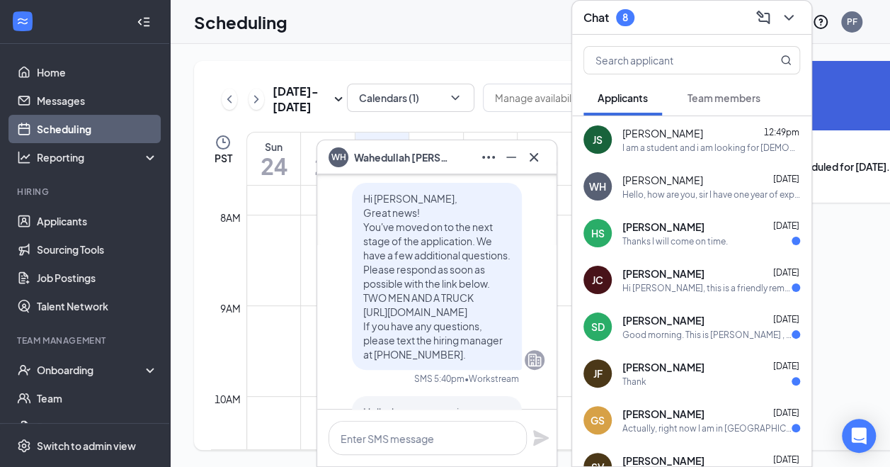
scroll to position [0, 0]
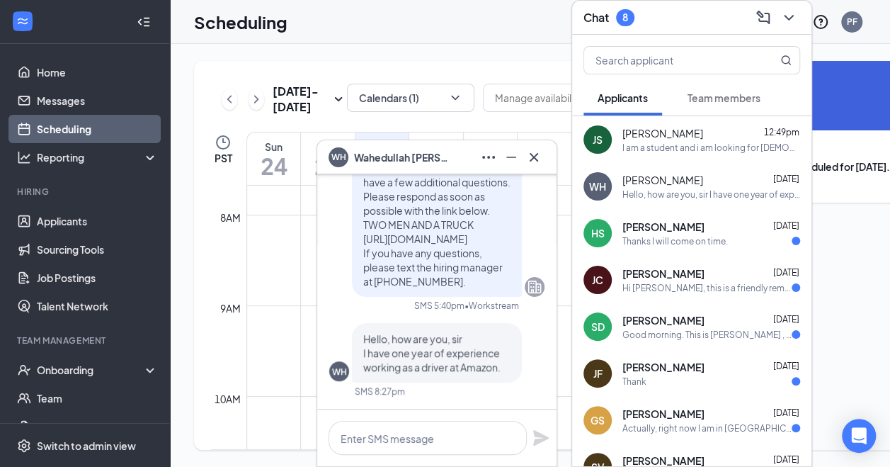
click at [658, 227] on span "Harwinder Singh" at bounding box center [663, 226] width 82 height 14
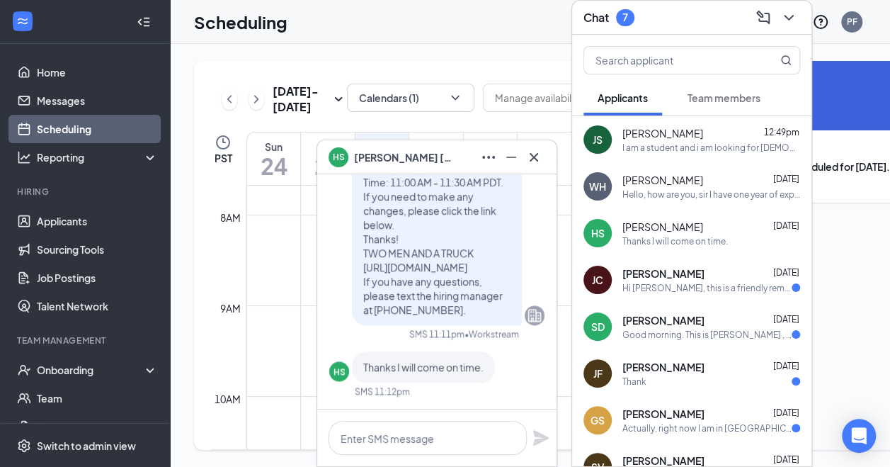
click at [657, 268] on span "Jaxon Carter" at bounding box center [663, 273] width 82 height 14
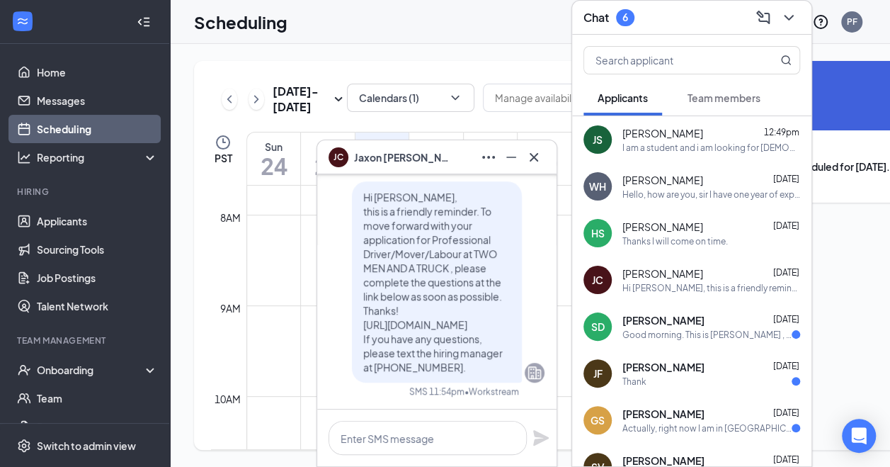
click at [645, 313] on span "Souleymane Diallo" at bounding box center [663, 320] width 82 height 14
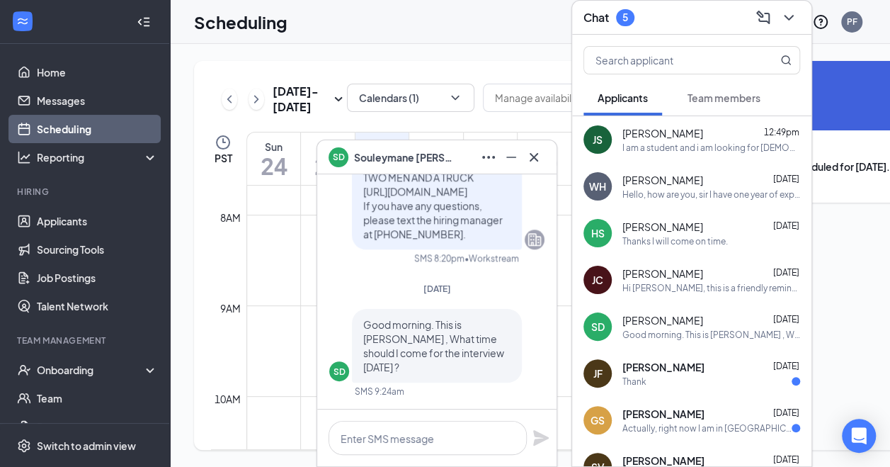
click at [664, 375] on div "Thank" at bounding box center [711, 381] width 178 height 12
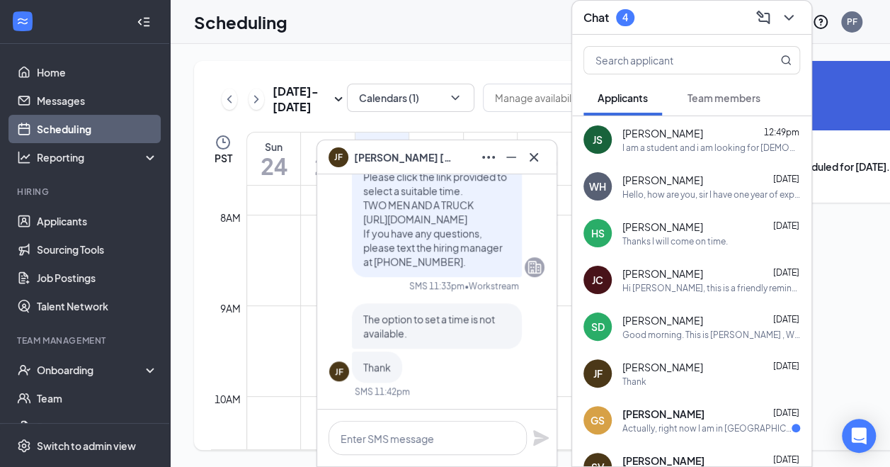
click at [674, 406] on span "Gurwinder Singh" at bounding box center [663, 413] width 82 height 14
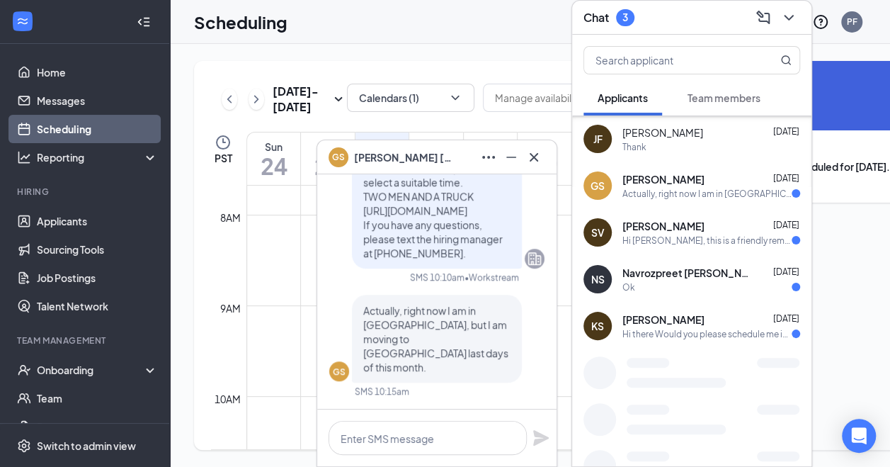
scroll to position [239, 0]
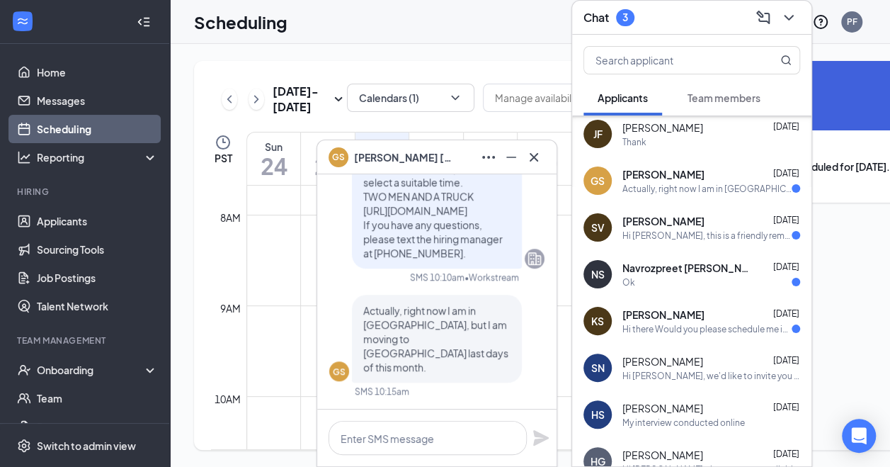
click at [673, 183] on div "Actually, right now I am in Calgary, but I am moving to BC last days of this mo…" at bounding box center [706, 189] width 169 height 12
click at [676, 214] on span "Sujal Verma" at bounding box center [663, 221] width 82 height 14
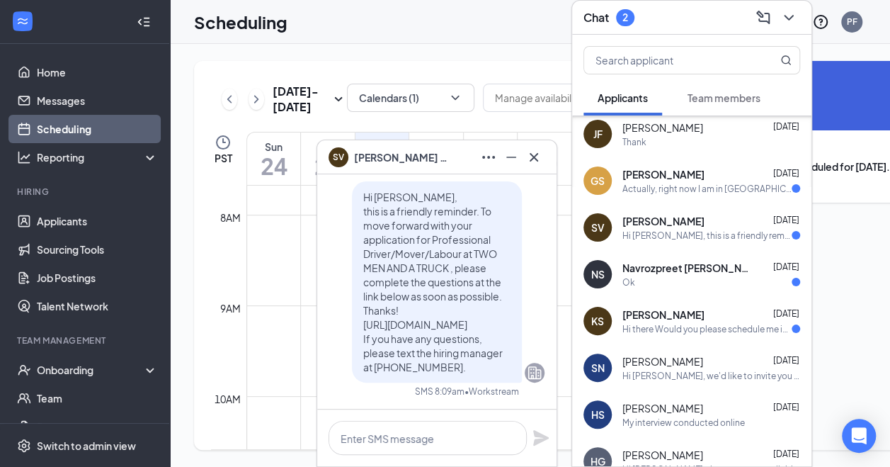
click at [673, 263] on span "Navrozpreet Sandhu" at bounding box center [685, 268] width 127 height 14
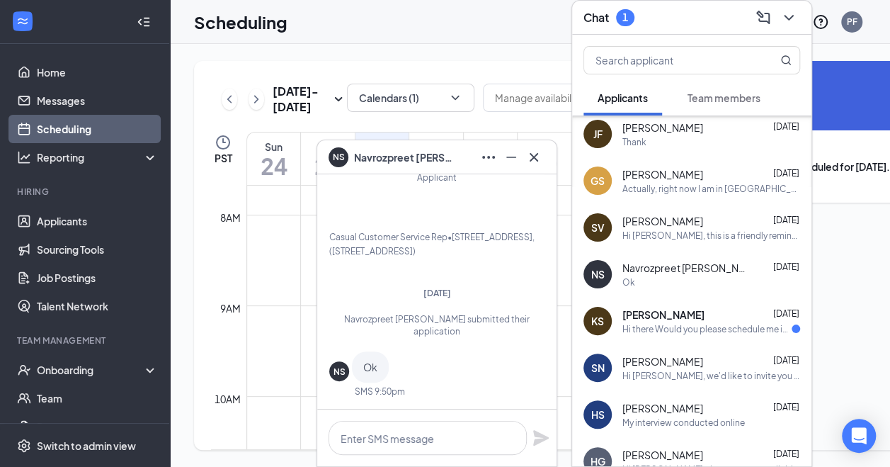
click at [677, 323] on div "Hi there Would you please schedule me interview for tomorrow 2? Or next Friday …" at bounding box center [706, 329] width 169 height 12
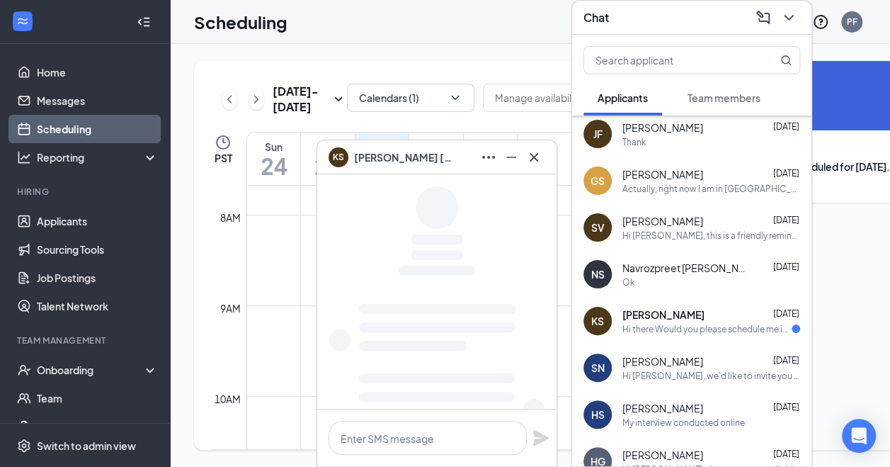
scroll to position [0, 0]
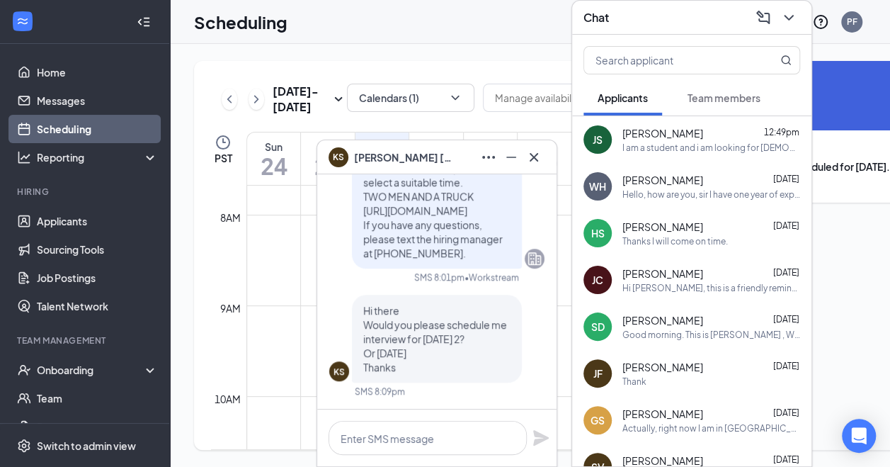
click at [789, 13] on icon "ChevronDown" at bounding box center [788, 17] width 17 height 17
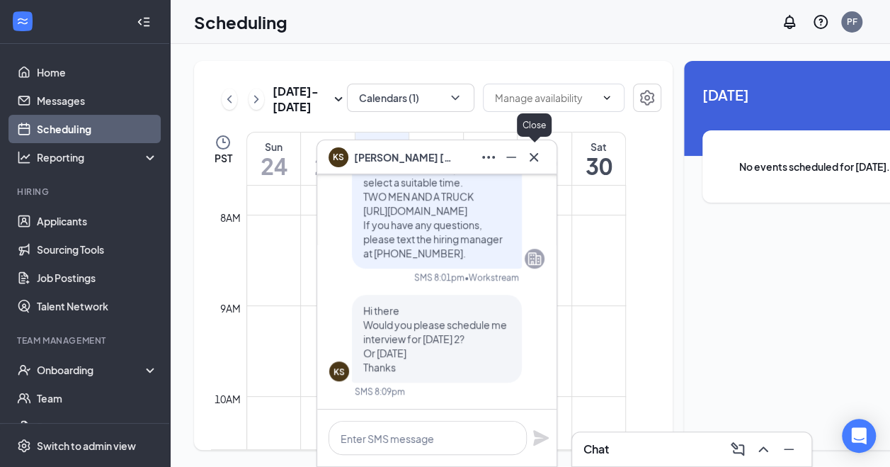
click at [537, 153] on icon "Cross" at bounding box center [534, 156] width 8 height 8
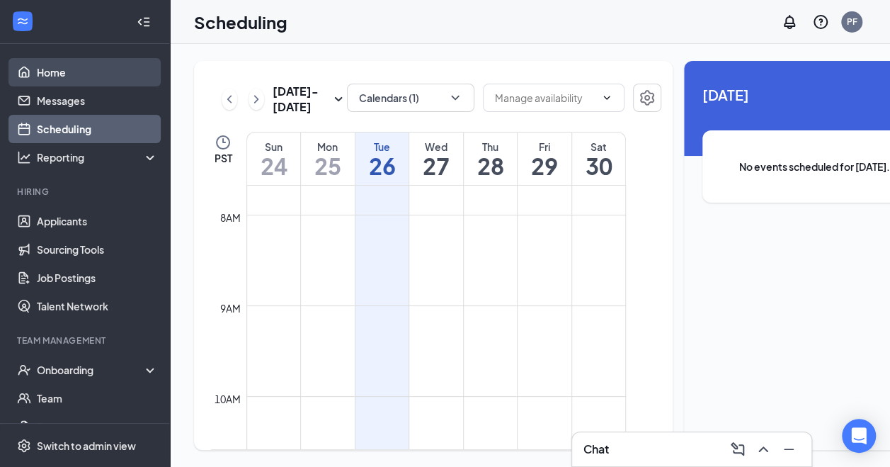
click at [44, 72] on link "Home" at bounding box center [97, 72] width 121 height 28
